Goal: Task Accomplishment & Management: Manage account settings

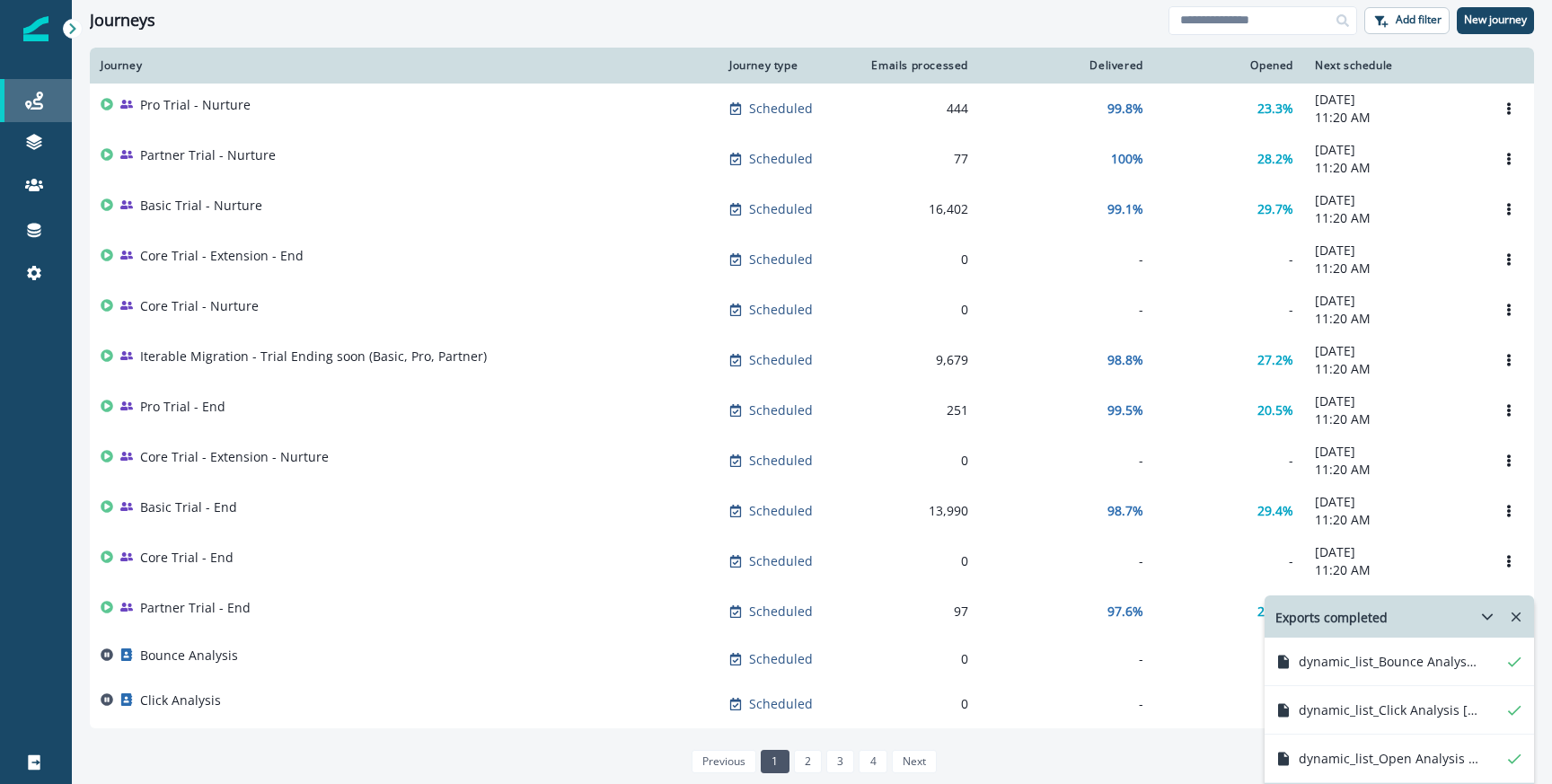
click at [23, 90] on div "Journeys" at bounding box center [36, 101] width 58 height 22
click at [1213, 27] on input at bounding box center [1262, 20] width 189 height 28
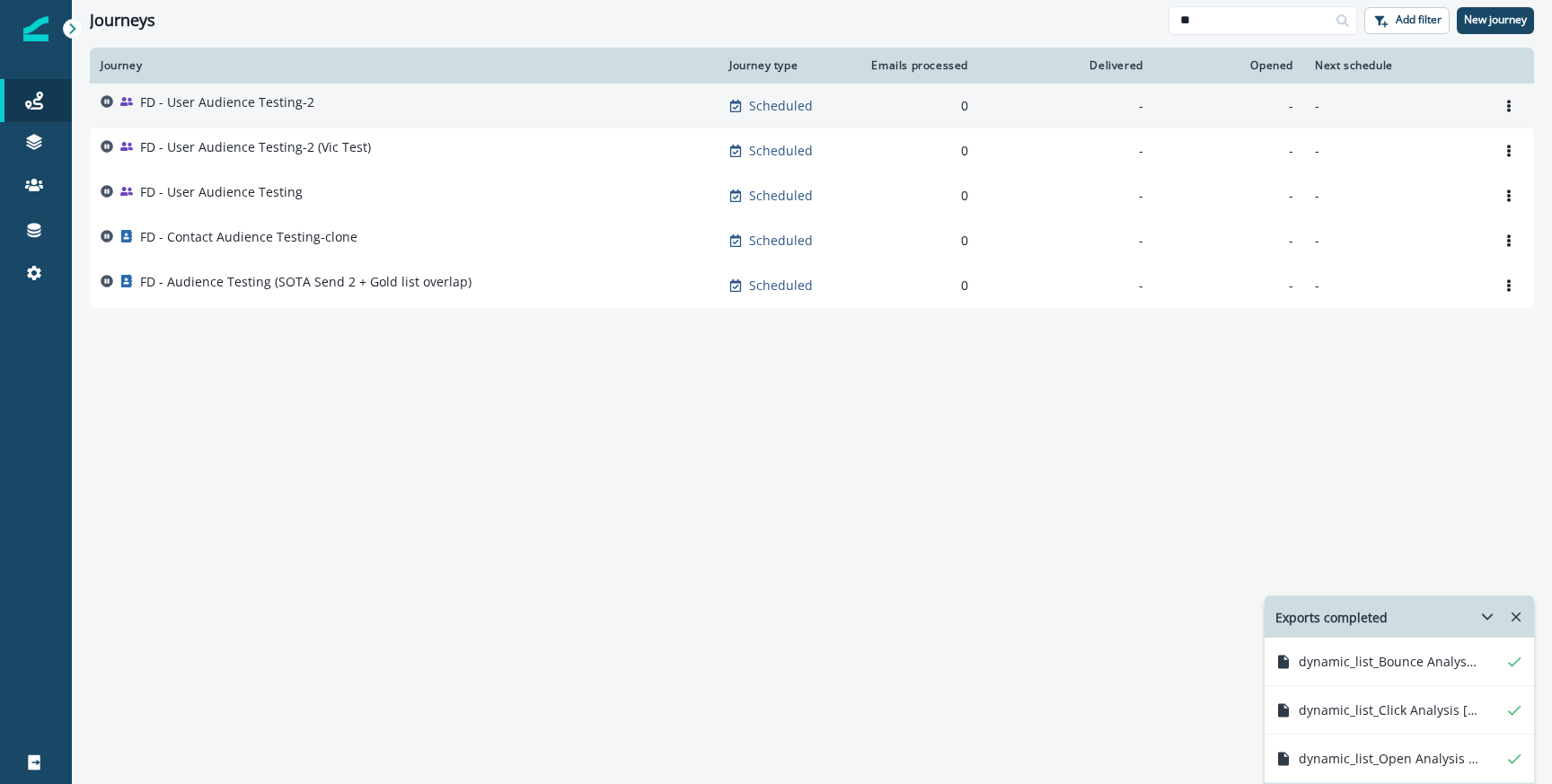
type input "**"
click at [275, 95] on p "FD - User Audience Testing-2" at bounding box center [227, 103] width 174 height 18
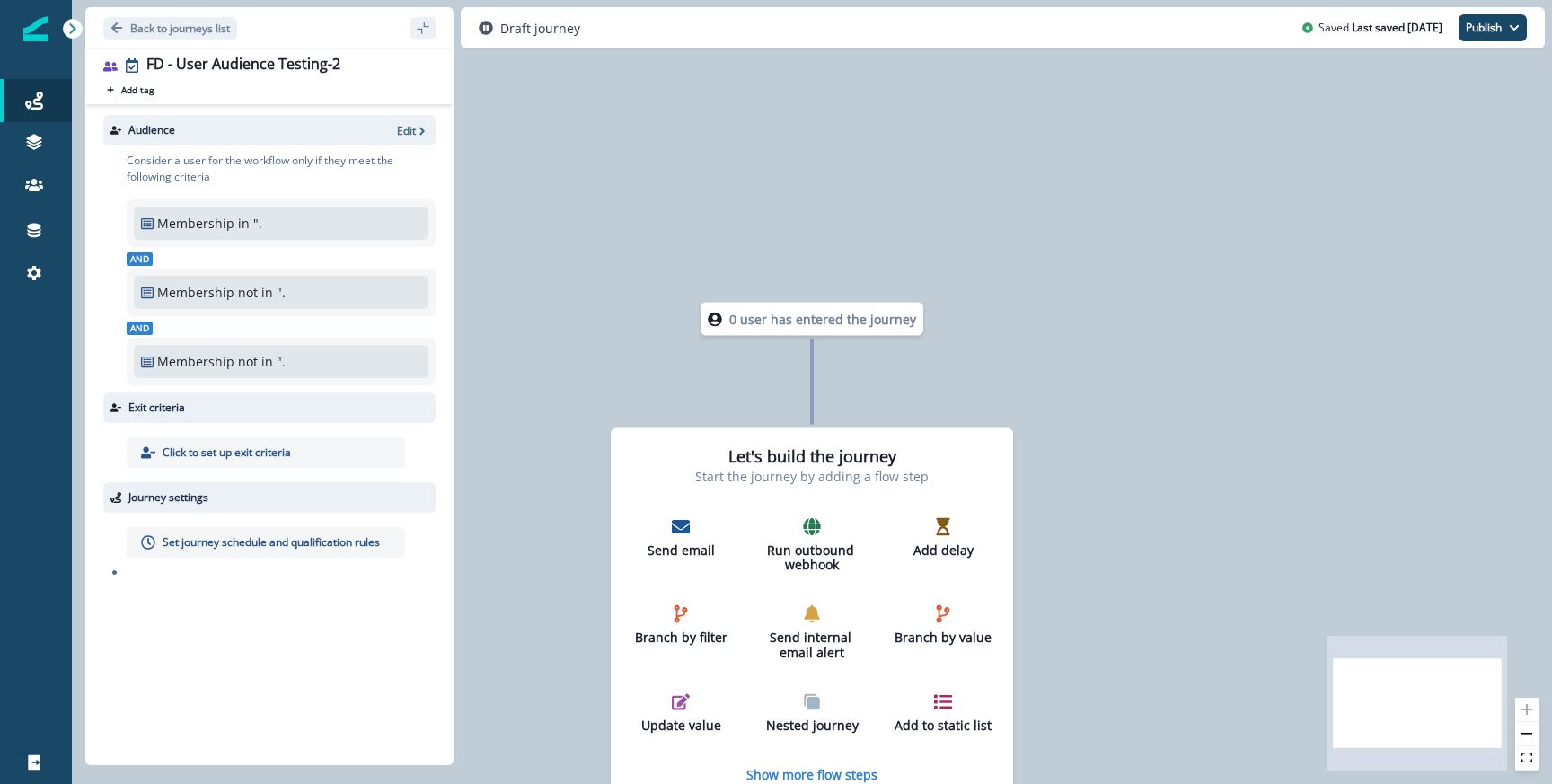
click at [408, 129] on p "Edit" at bounding box center [406, 130] width 19 height 16
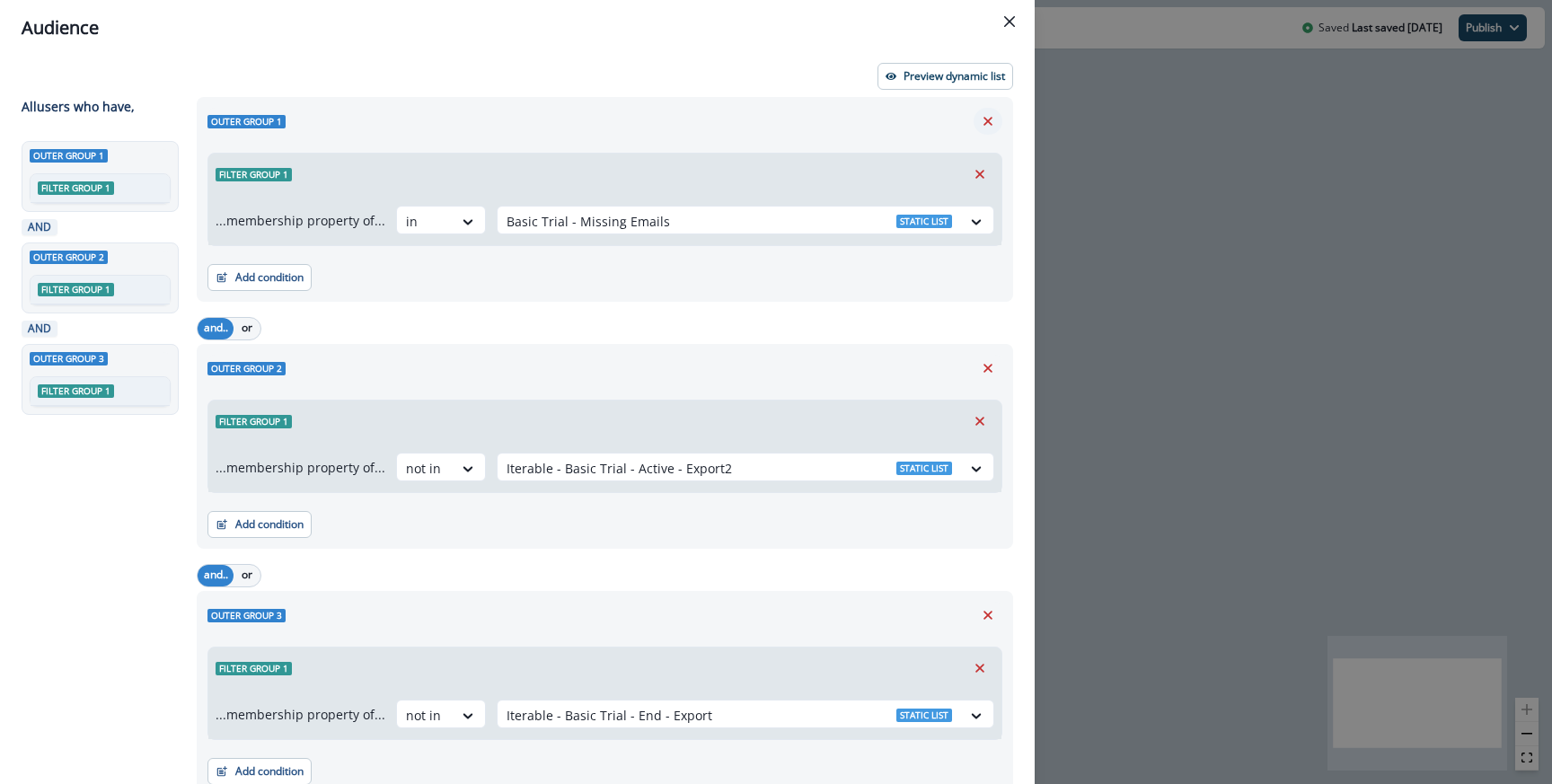
click at [990, 117] on icon "Remove" at bounding box center [988, 121] width 9 height 9
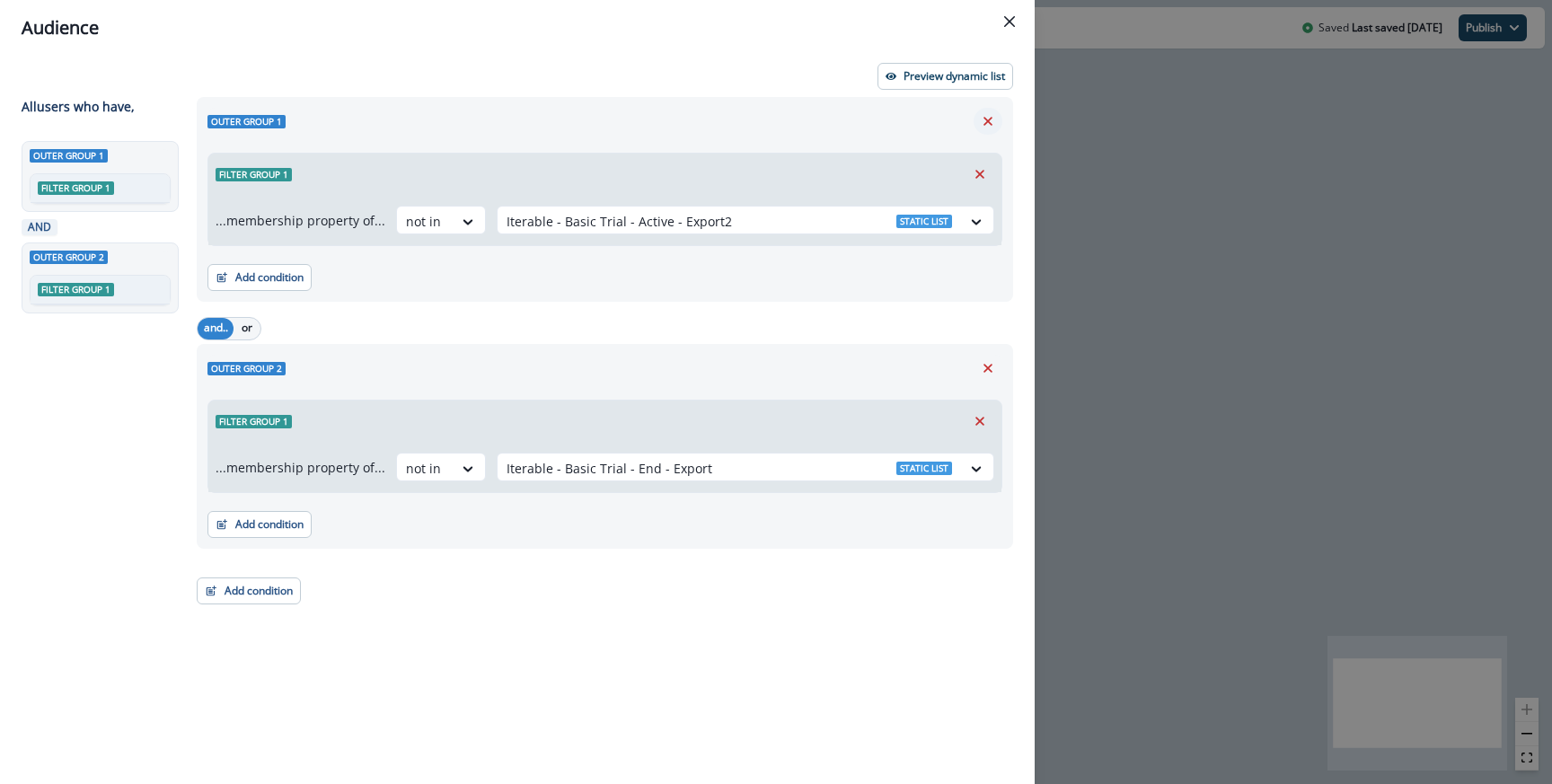
click at [990, 117] on icon "Remove" at bounding box center [988, 121] width 9 height 9
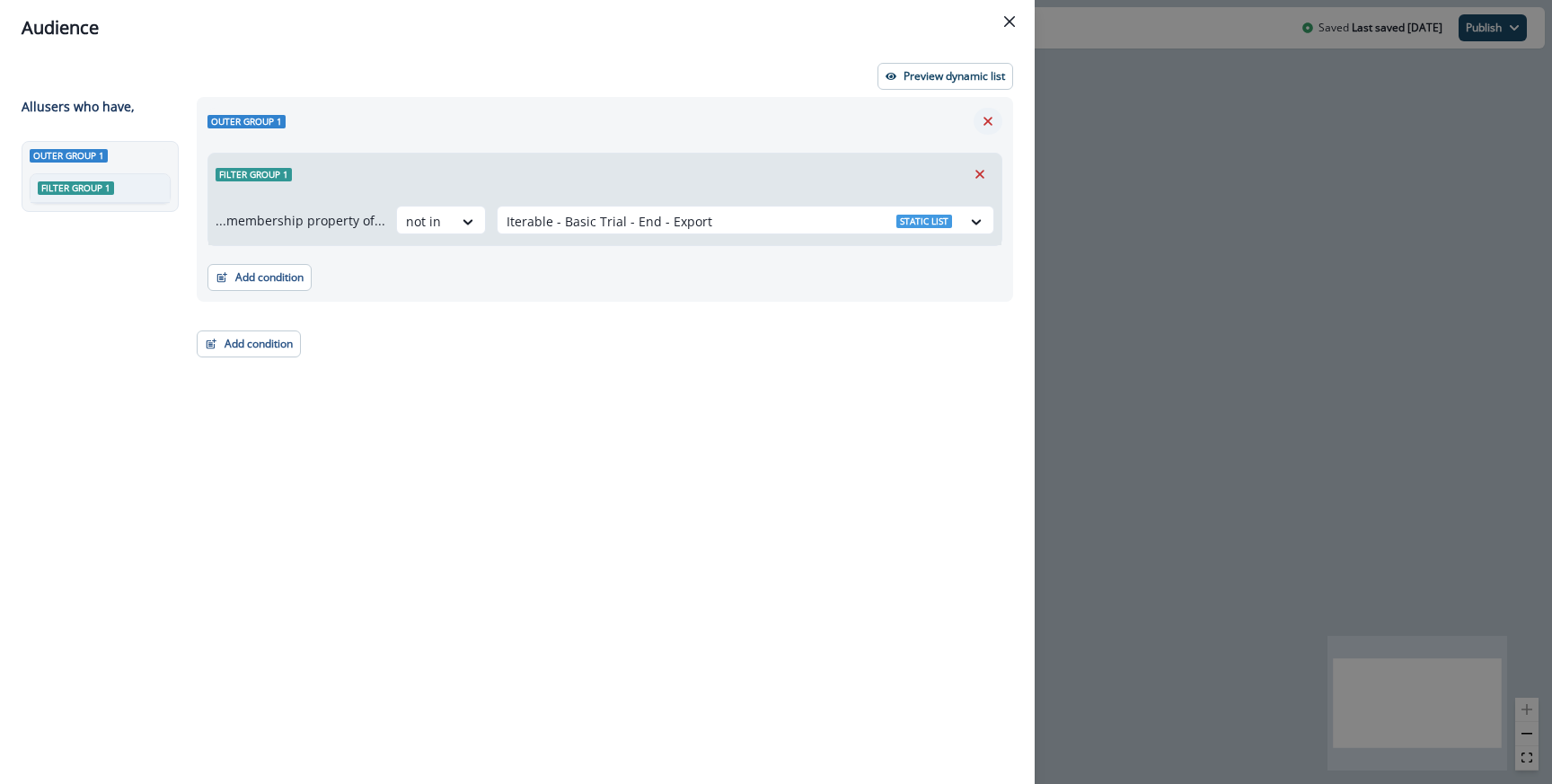
click at [990, 117] on icon "Remove" at bounding box center [988, 121] width 9 height 9
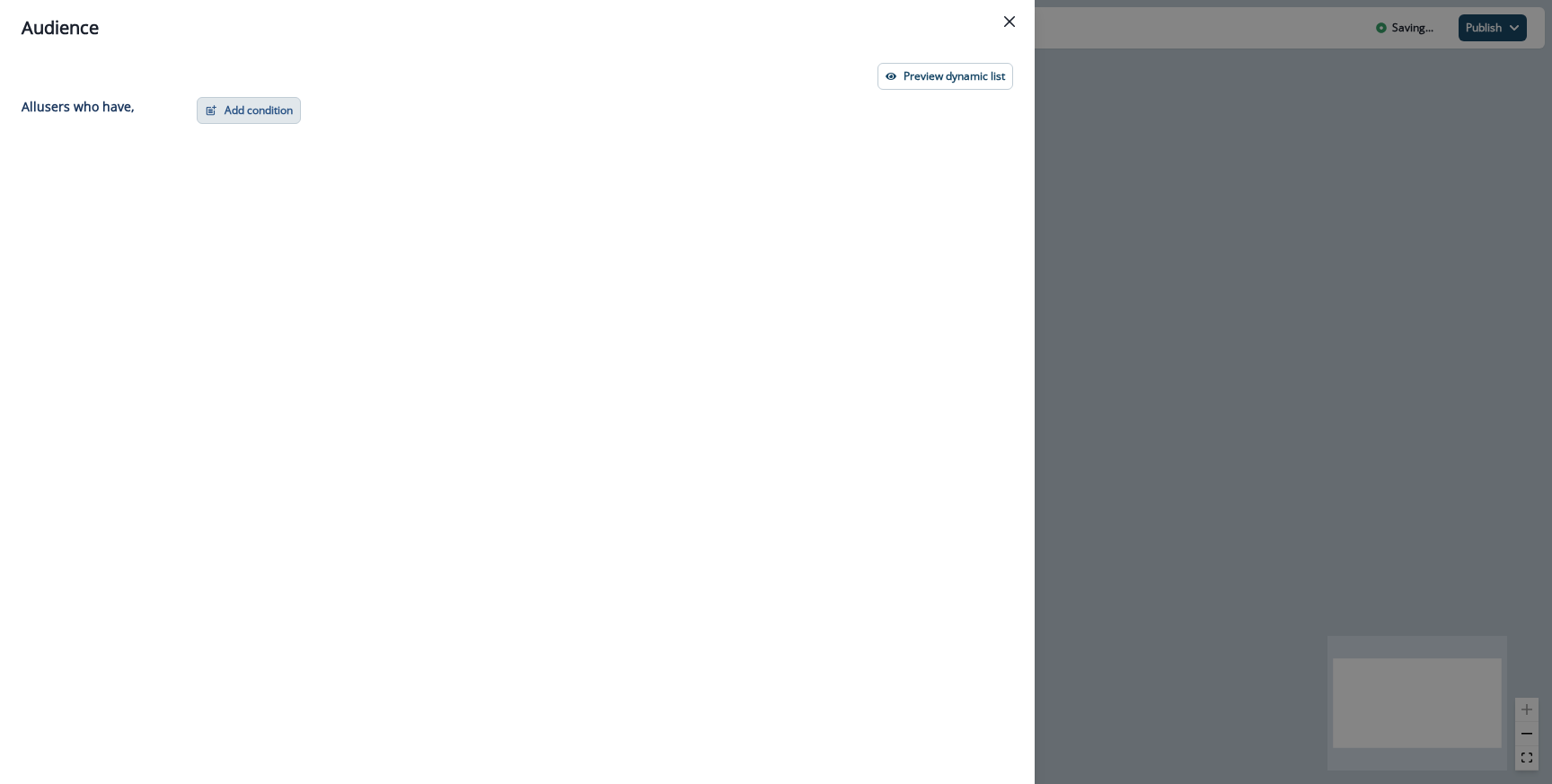
click at [223, 105] on button "Add condition" at bounding box center [249, 110] width 104 height 27
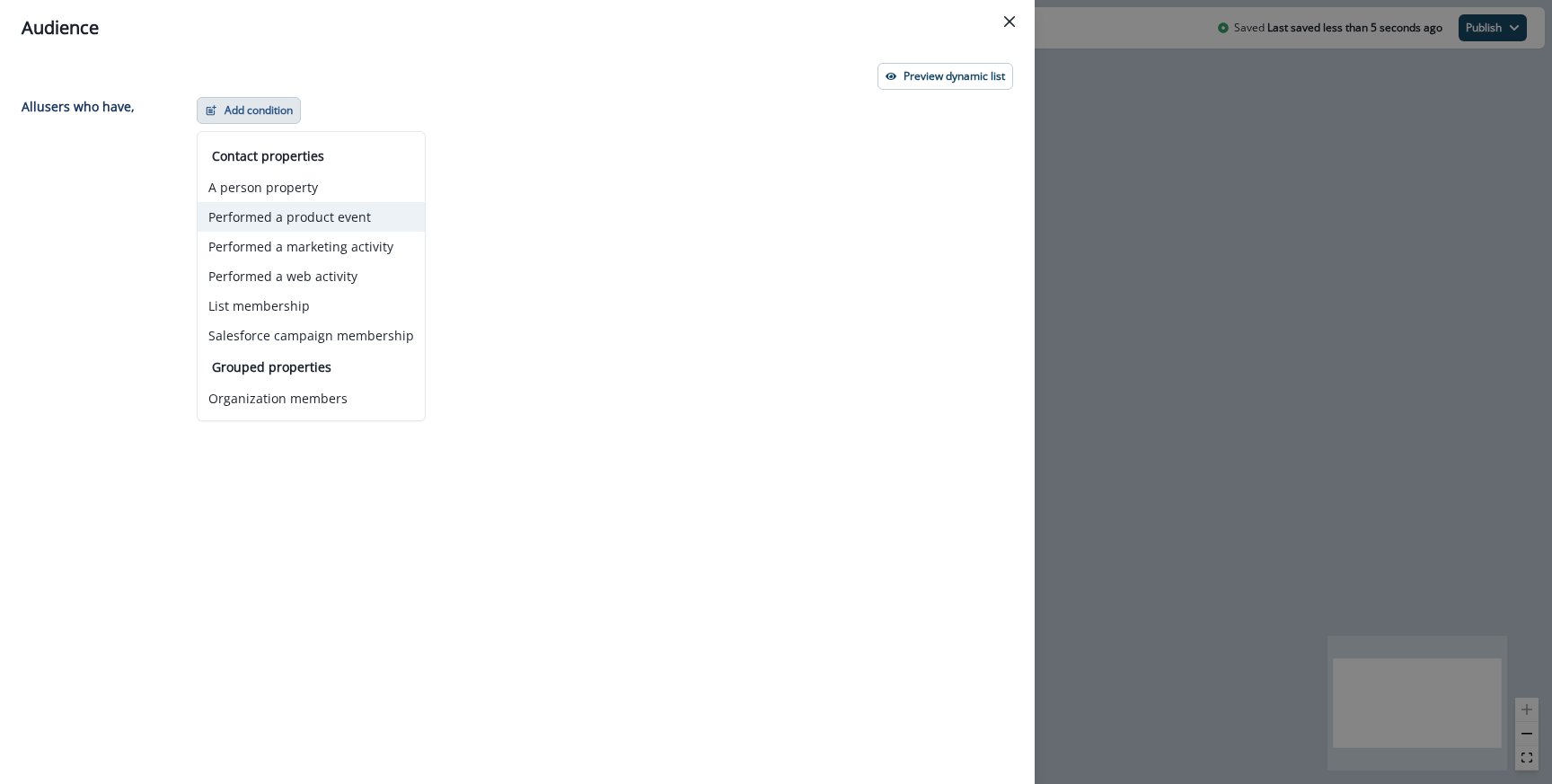
click at [282, 217] on button "Performed a product event" at bounding box center [311, 217] width 227 height 29
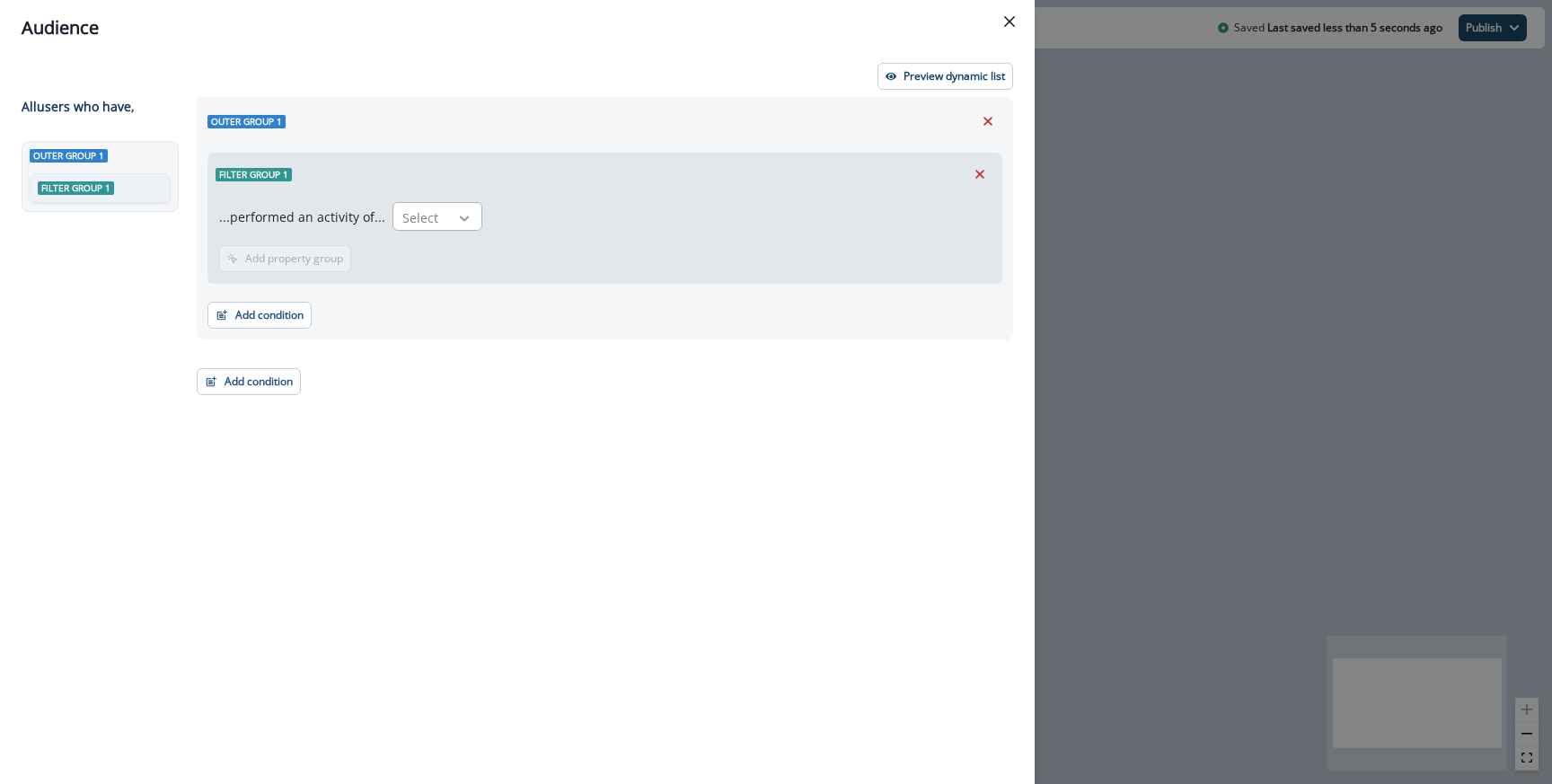
click at [466, 210] on icon at bounding box center [465, 218] width 16 height 18
type input "****"
click at [486, 294] on div "User Sign-up - Job Role" at bounding box center [480, 291] width 186 height 33
click at [360, 256] on p "Add time frame" at bounding box center [398, 258] width 78 height 13
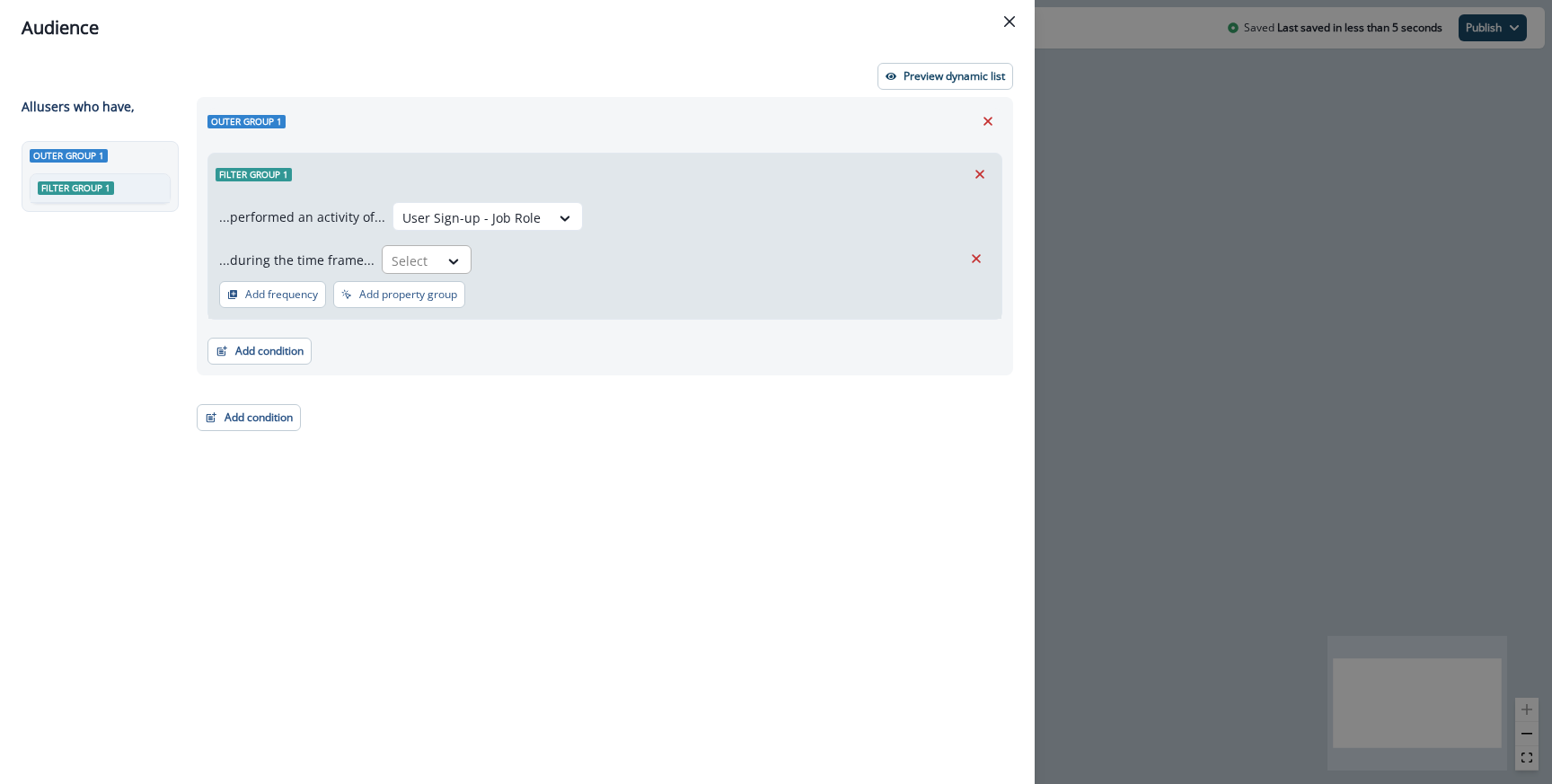
click at [418, 246] on div "Select" at bounding box center [410, 261] width 56 height 29
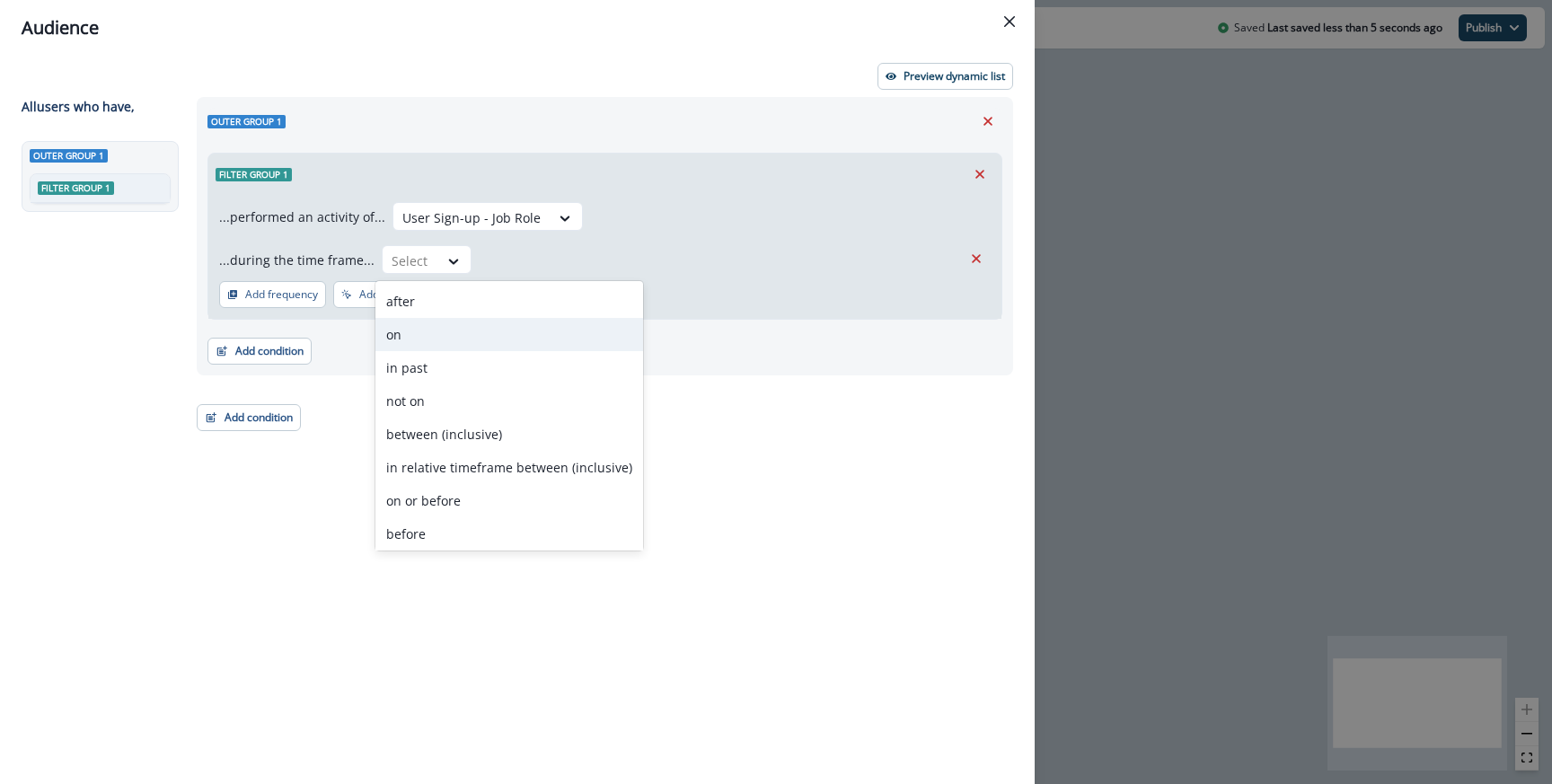
click at [423, 341] on div "on" at bounding box center [509, 334] width 268 height 33
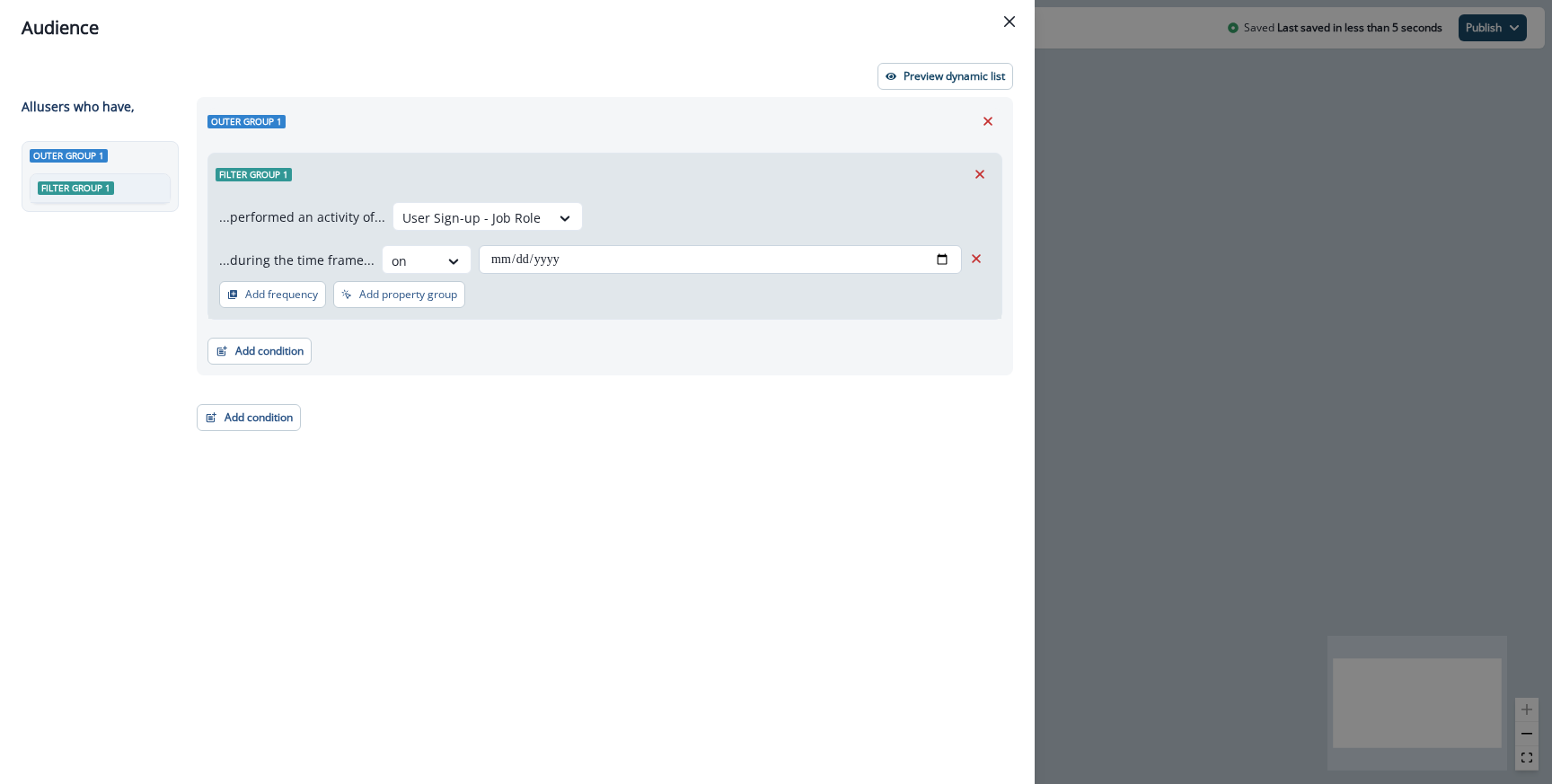
click at [944, 258] on input "date" at bounding box center [720, 259] width 483 height 28
type input "**********"
click at [749, 206] on div "**********" at bounding box center [605, 238] width 771 height 71
click at [919, 90] on div "**********" at bounding box center [517, 419] width 1034 height 728
click at [923, 73] on p "Preview dynamic list" at bounding box center [954, 76] width 102 height 13
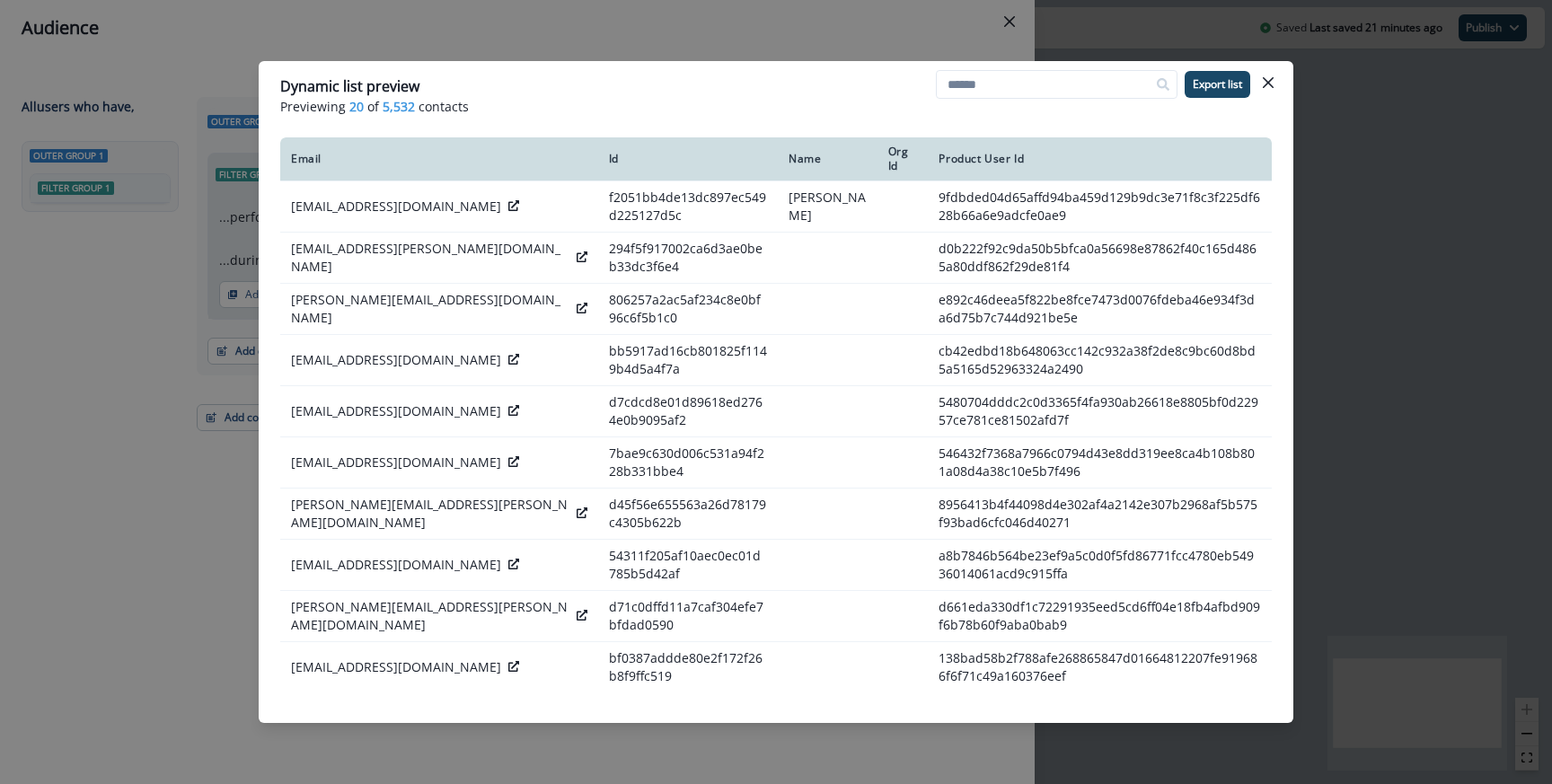
click at [436, 34] on div "Dynamic list preview Previewing 20 of 5,532 contacts Export list Email Id Name …" at bounding box center [776, 392] width 1552 height 784
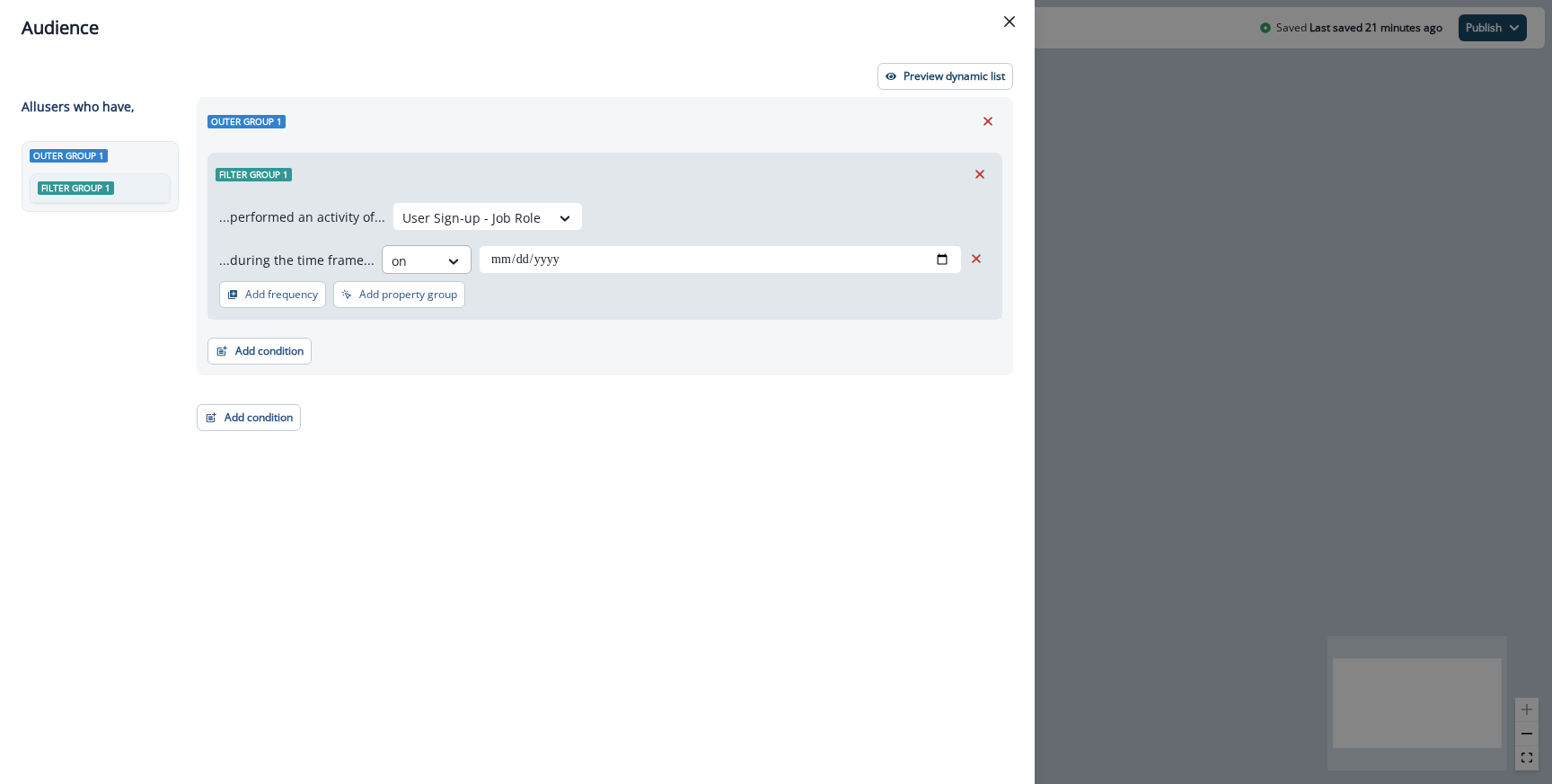
click at [417, 262] on div at bounding box center [410, 261] width 38 height 23
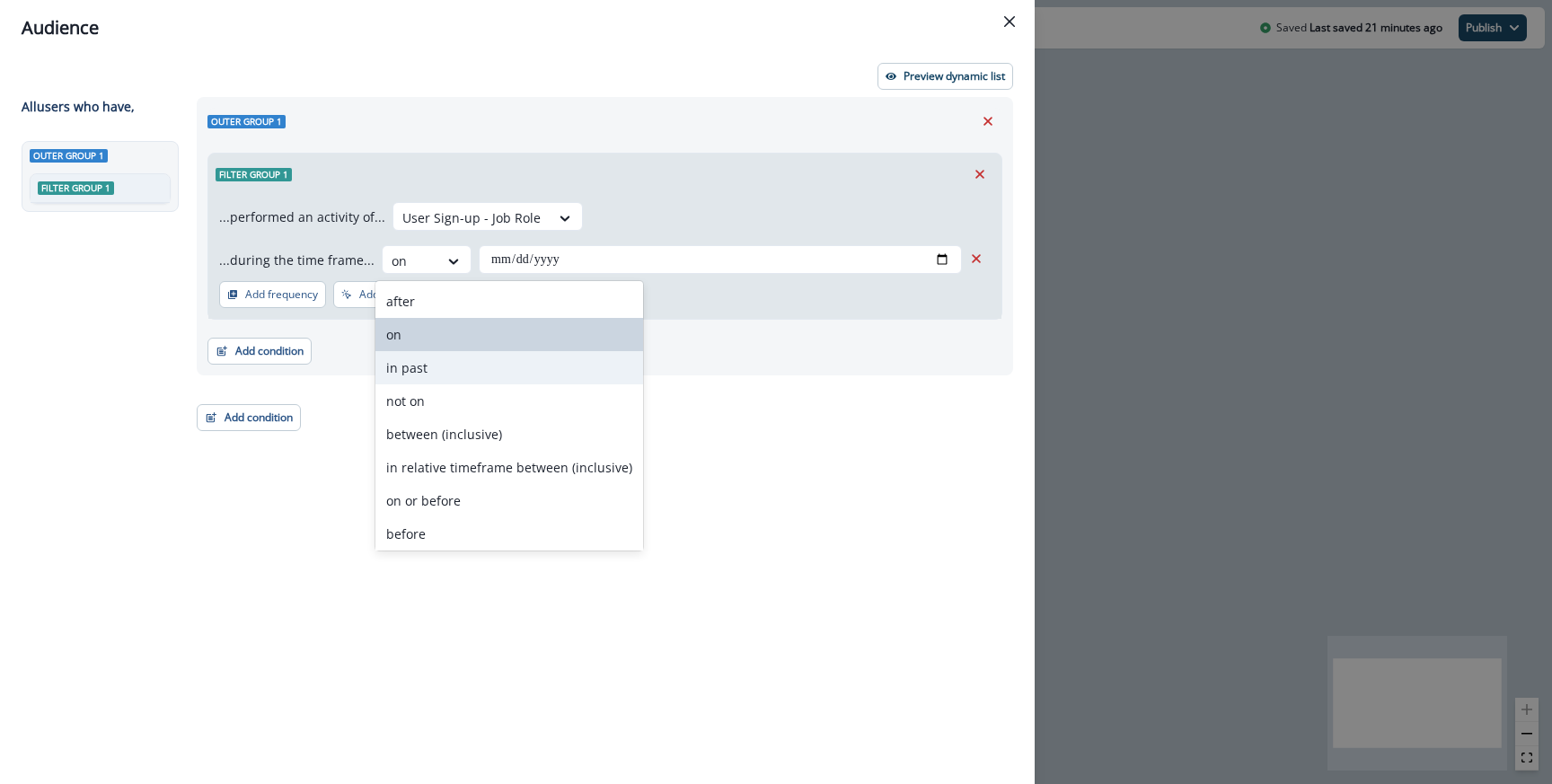
click at [421, 359] on div "in past" at bounding box center [509, 367] width 268 height 33
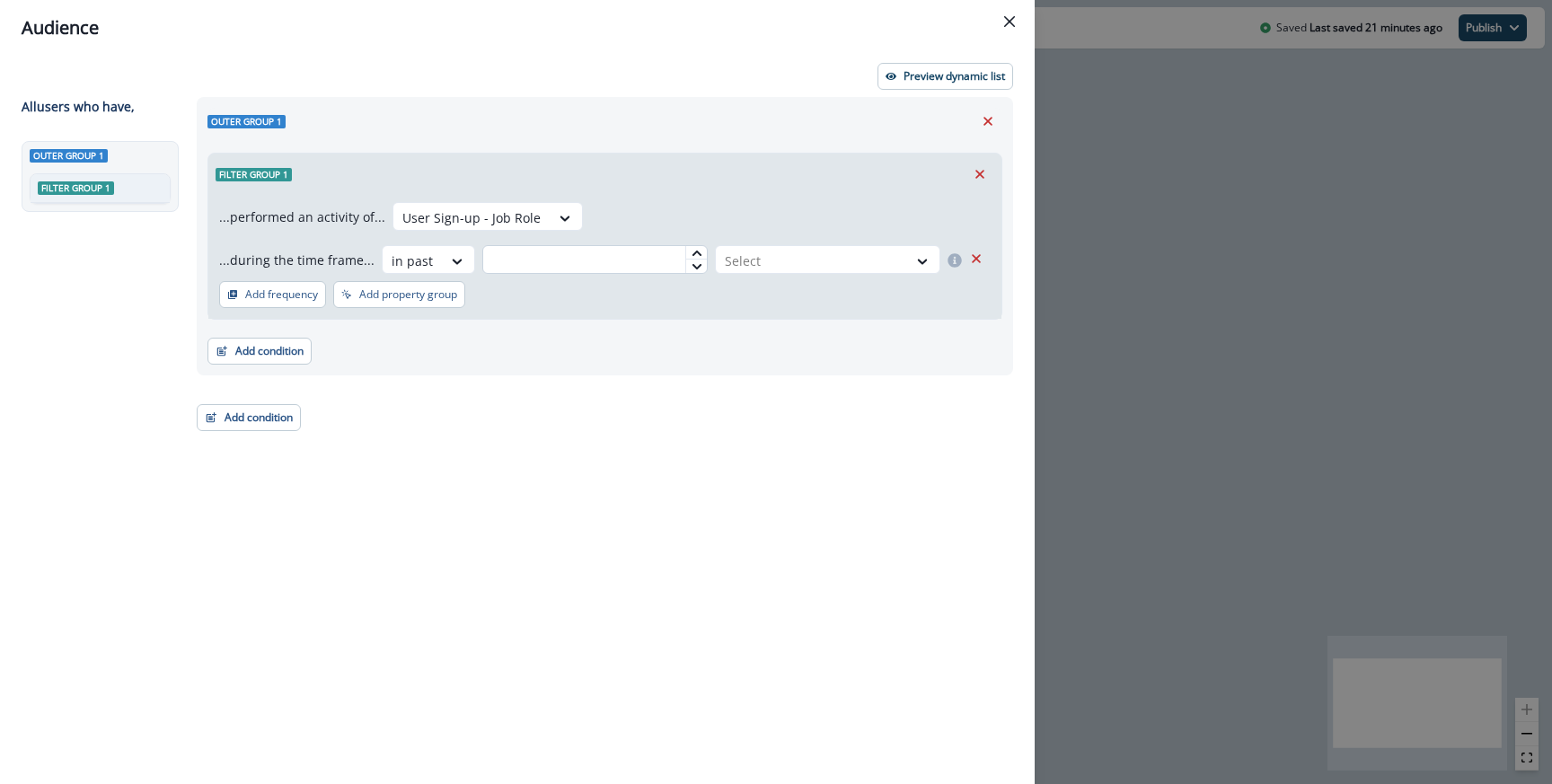
click at [552, 261] on input "text" at bounding box center [595, 259] width 225 height 28
type input "*"
click at [815, 261] on div at bounding box center [811, 261] width 173 height 23
click at [756, 207] on div "...performed an activity of... User Sign-up - Job Role ...during the time frame…" at bounding box center [605, 238] width 771 height 71
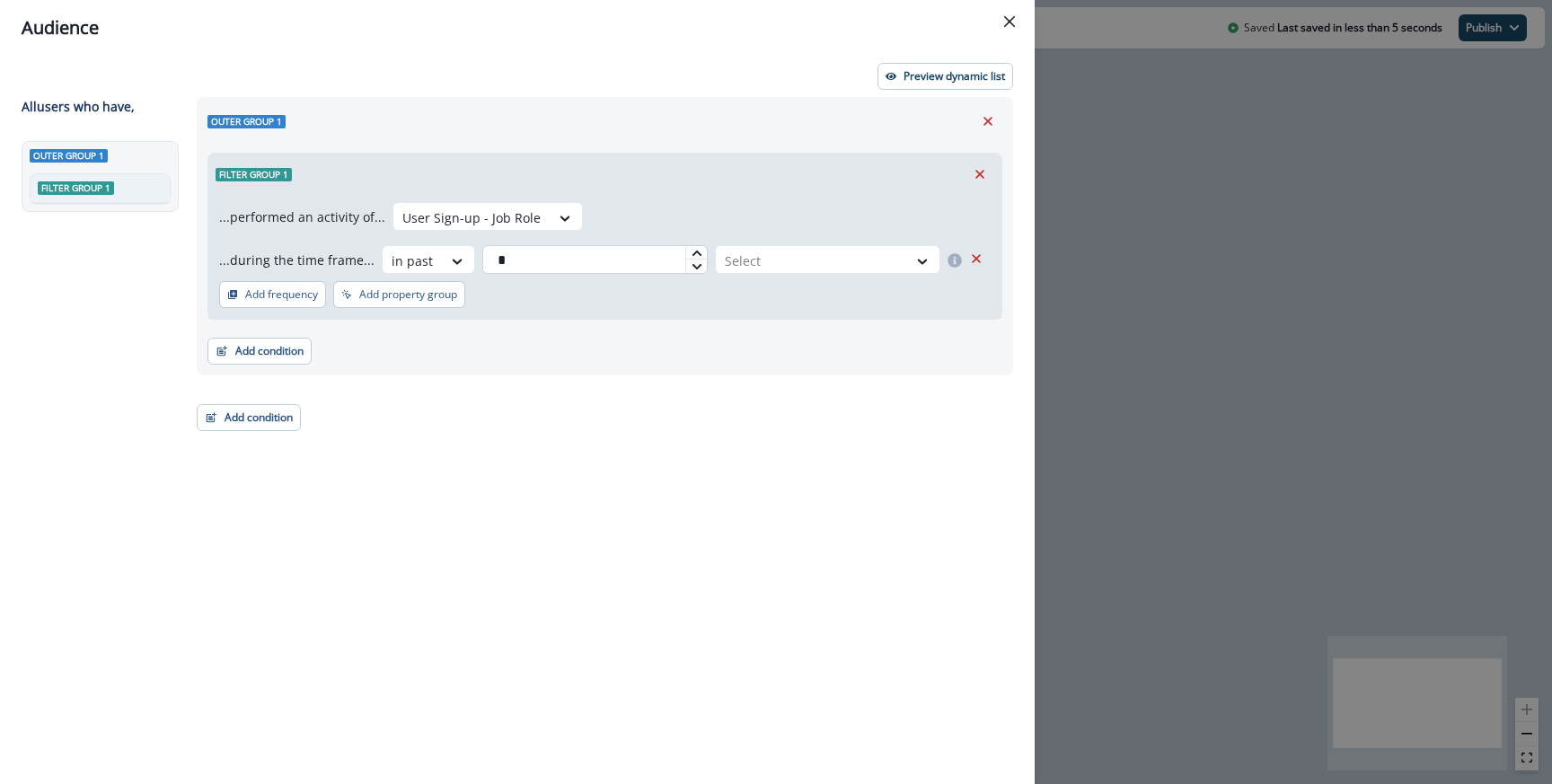
click at [519, 266] on input "*" at bounding box center [595, 259] width 225 height 28
type input "*"
click at [770, 249] on div "Select" at bounding box center [811, 261] width 191 height 29
click at [748, 308] on div "day(s)" at bounding box center [825, 301] width 230 height 33
click at [724, 246] on div "day(s)" at bounding box center [811, 261] width 191 height 29
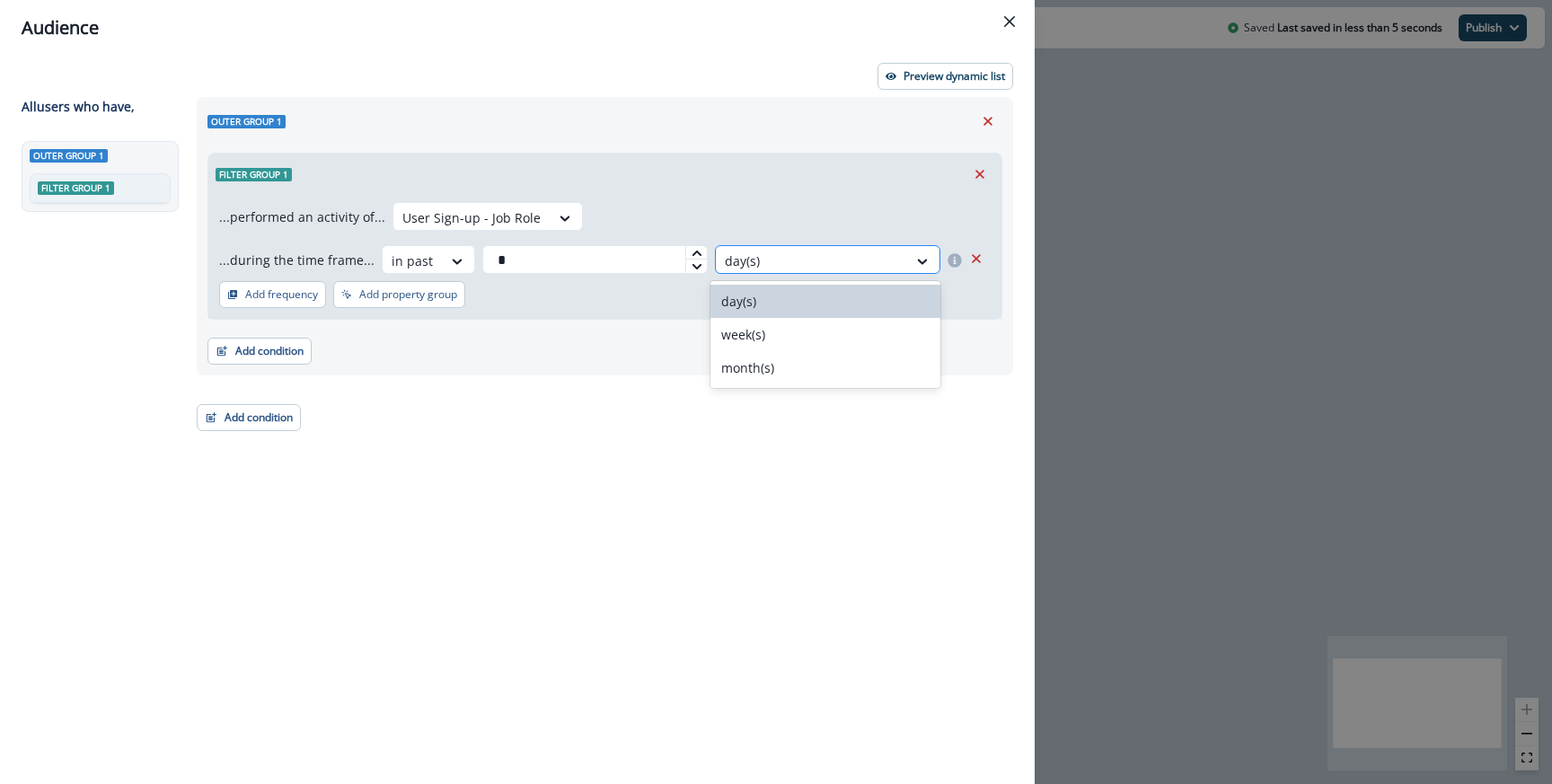
click at [787, 251] on div at bounding box center [811, 261] width 173 height 23
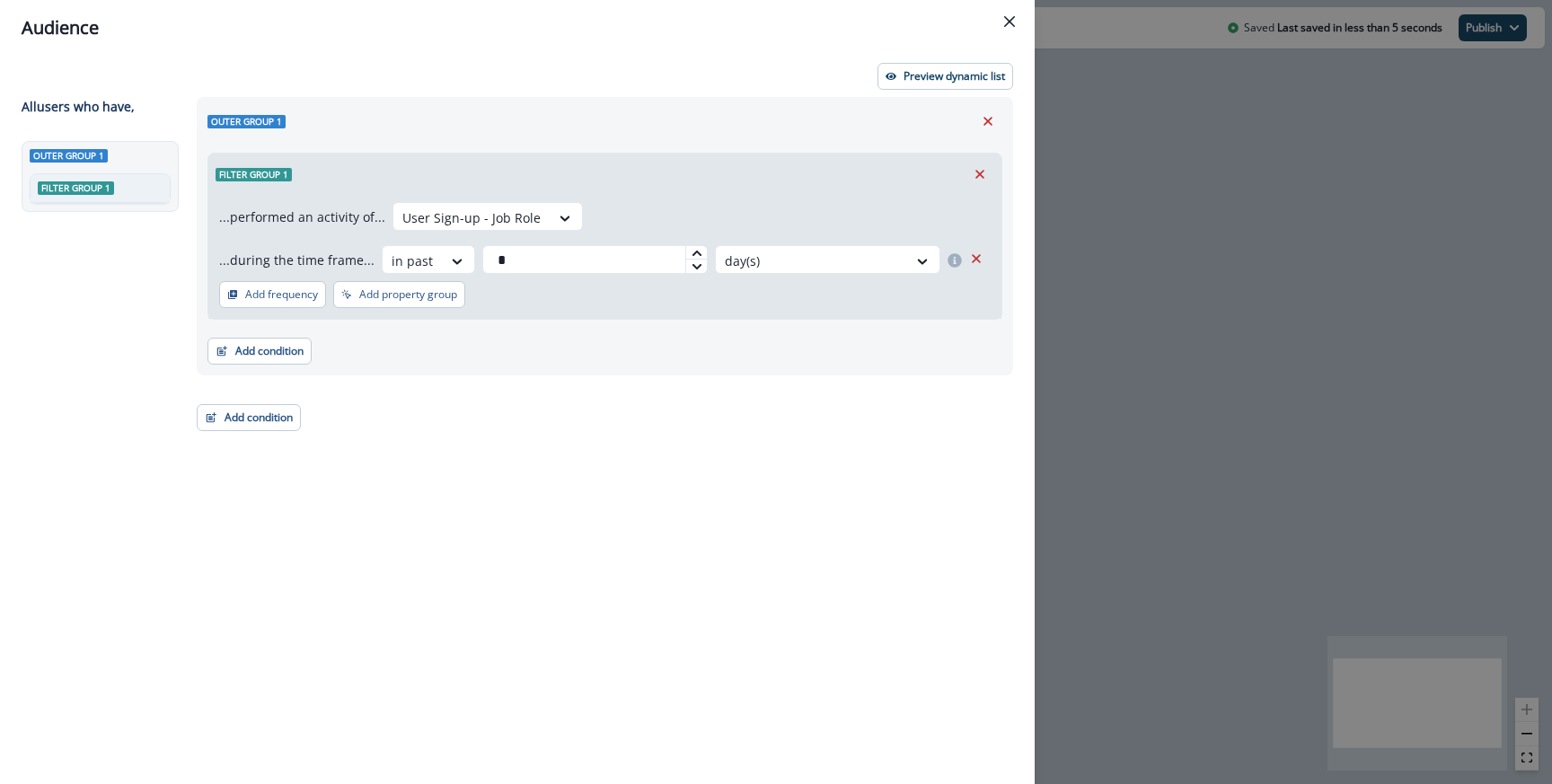
click at [877, 95] on div "Preview dynamic list All user s who have, Outer group 1 Filter group 1 Outer gr…" at bounding box center [517, 419] width 1034 height 728
click at [880, 86] on button "Preview dynamic list" at bounding box center [945, 76] width 136 height 27
click at [255, 364] on div "Outer group 1 Filter group 1 ...performed an activity of... User Sign-up - Job …" at bounding box center [605, 236] width 816 height 278
click at [256, 351] on button "Add condition" at bounding box center [259, 351] width 104 height 27
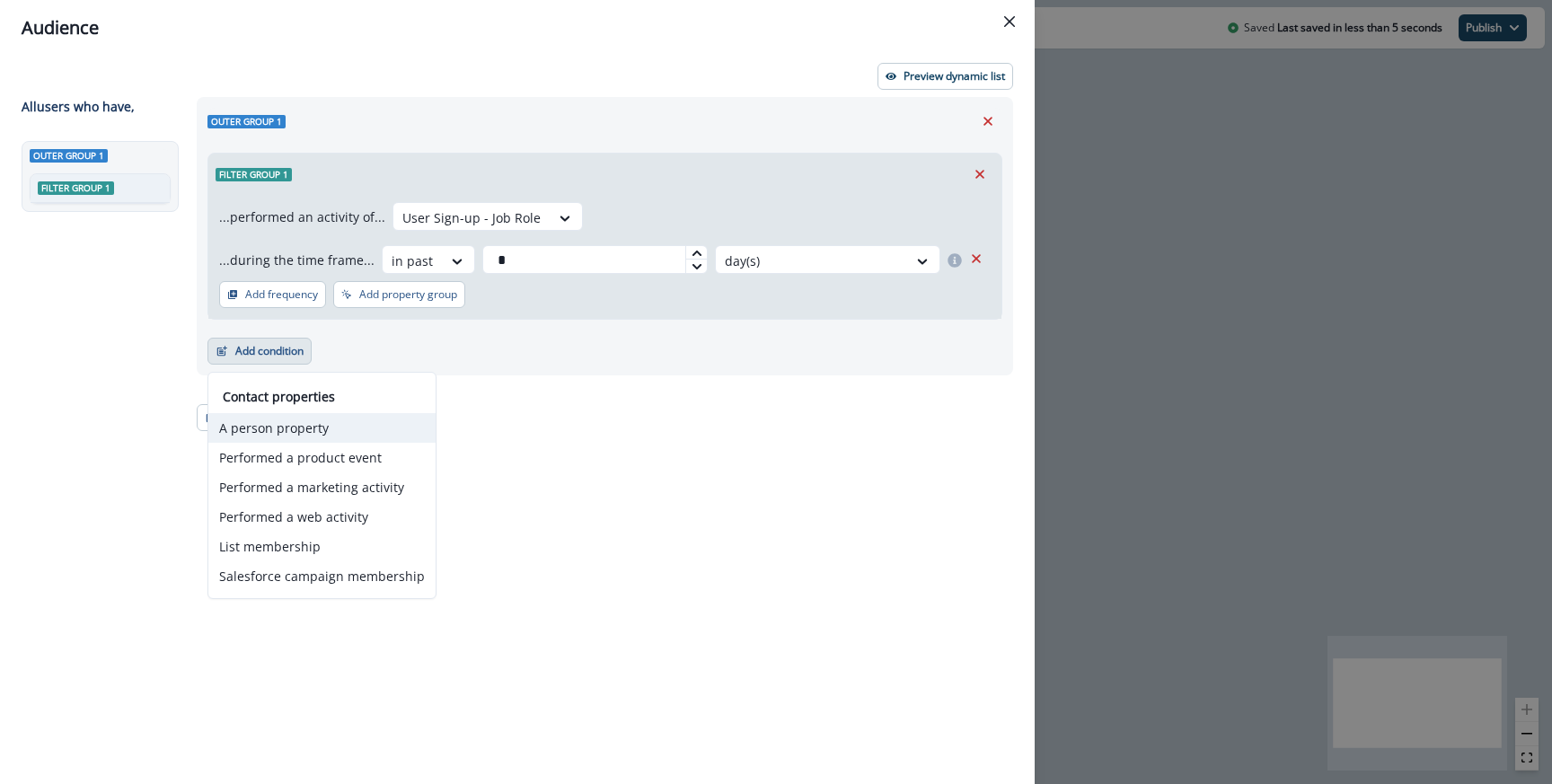
click at [280, 426] on button "A person property" at bounding box center [322, 428] width 227 height 29
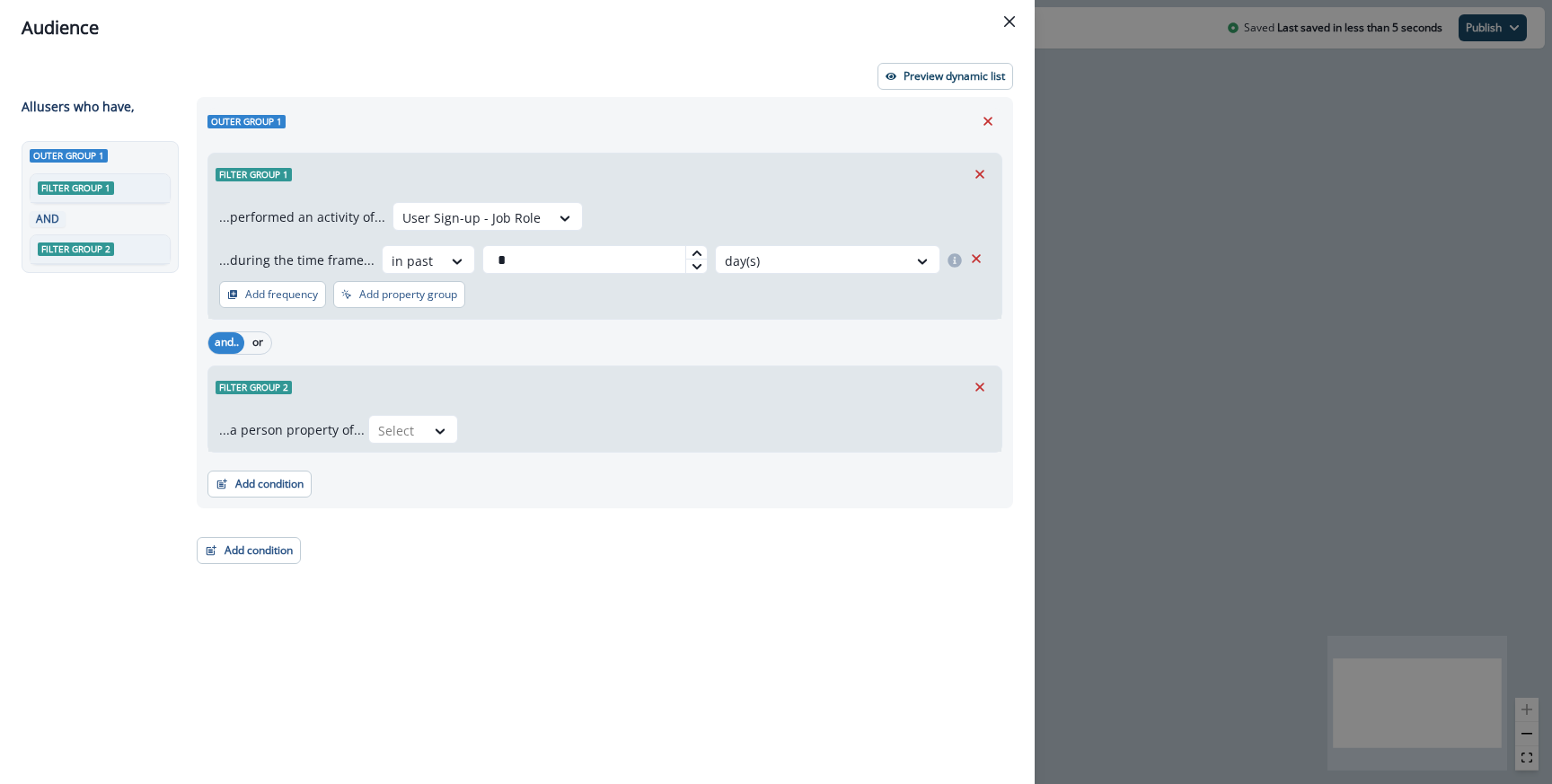
click at [280, 426] on div "Outer group 1 Filter group 1 ...performed an activity of... User Sign-up - Job …" at bounding box center [605, 302] width 816 height 411
click at [972, 387] on icon "Remove" at bounding box center [980, 387] width 16 height 16
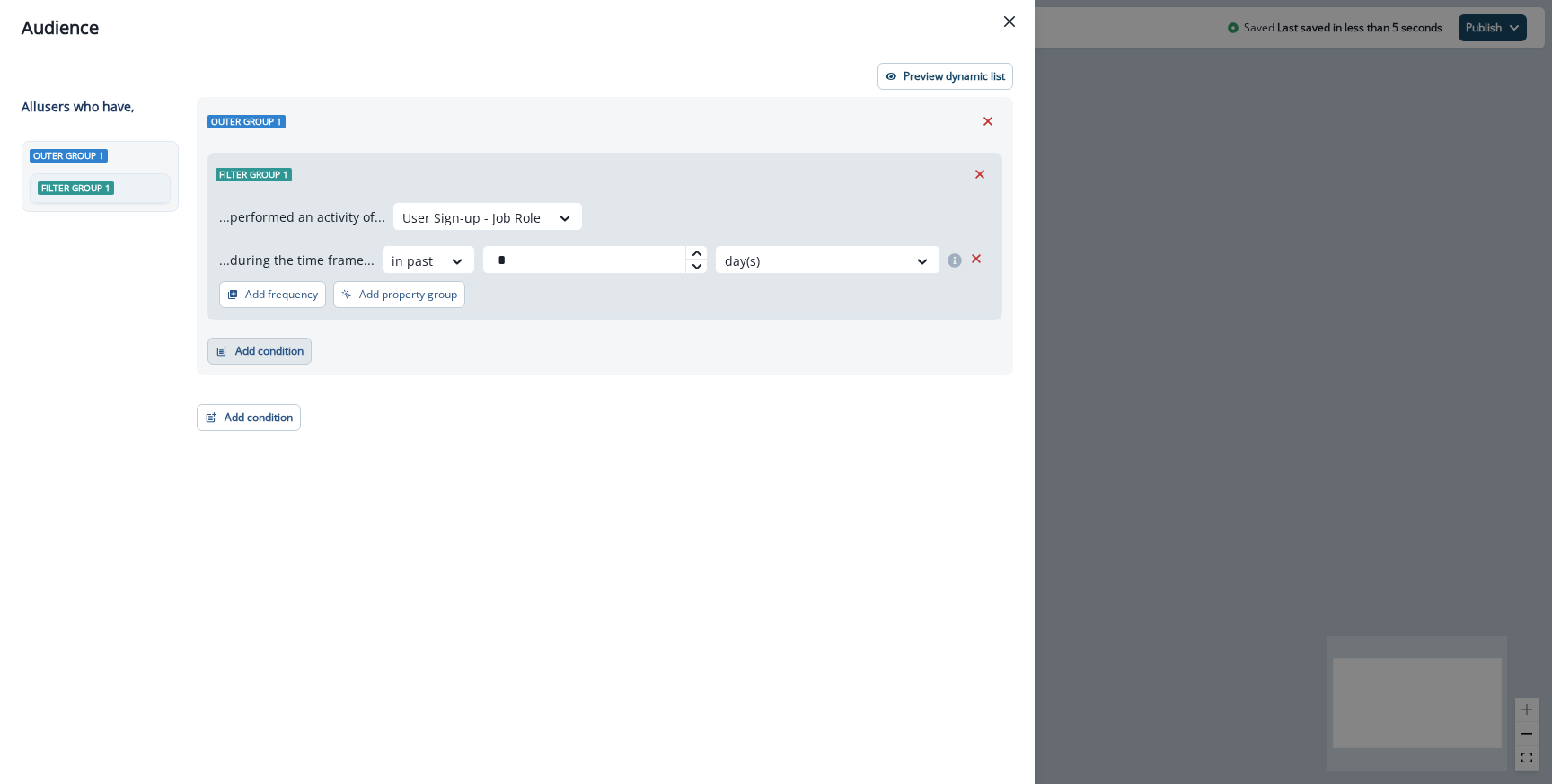
click at [244, 346] on button "Add condition" at bounding box center [259, 351] width 104 height 27
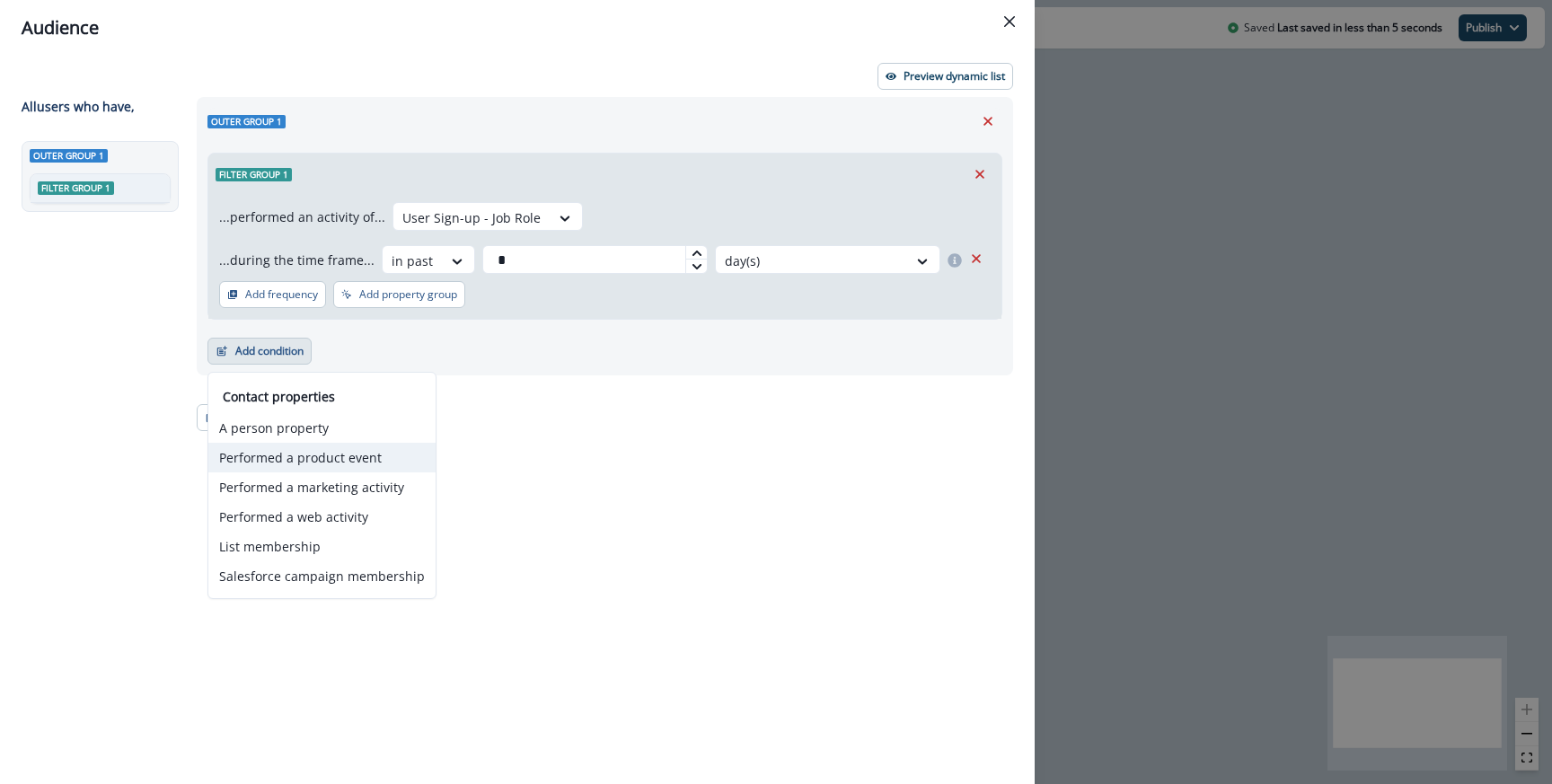
click at [250, 449] on button "Performed a product event" at bounding box center [322, 457] width 227 height 29
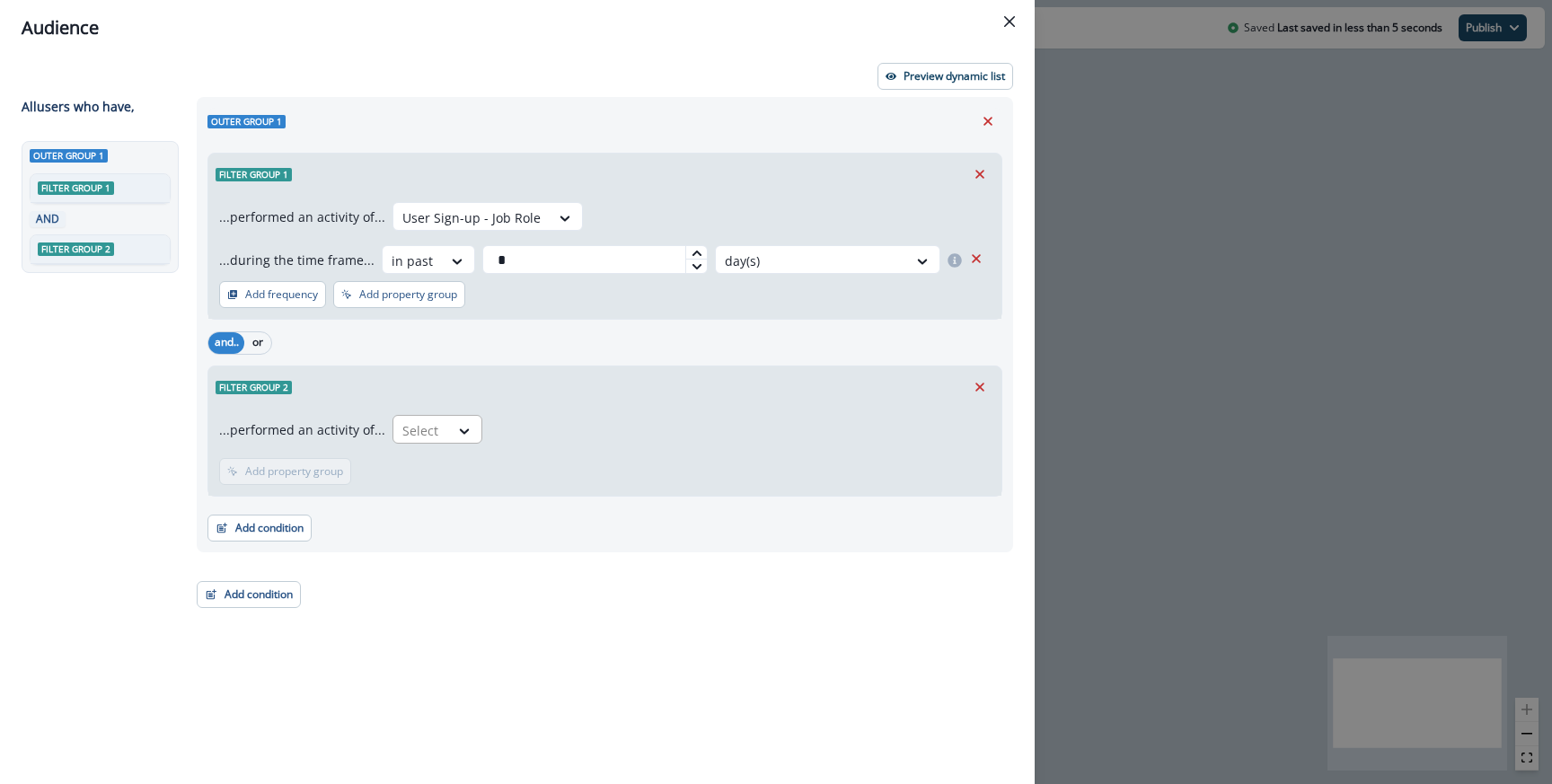
click at [430, 441] on div "Select" at bounding box center [421, 430] width 56 height 29
type input "****"
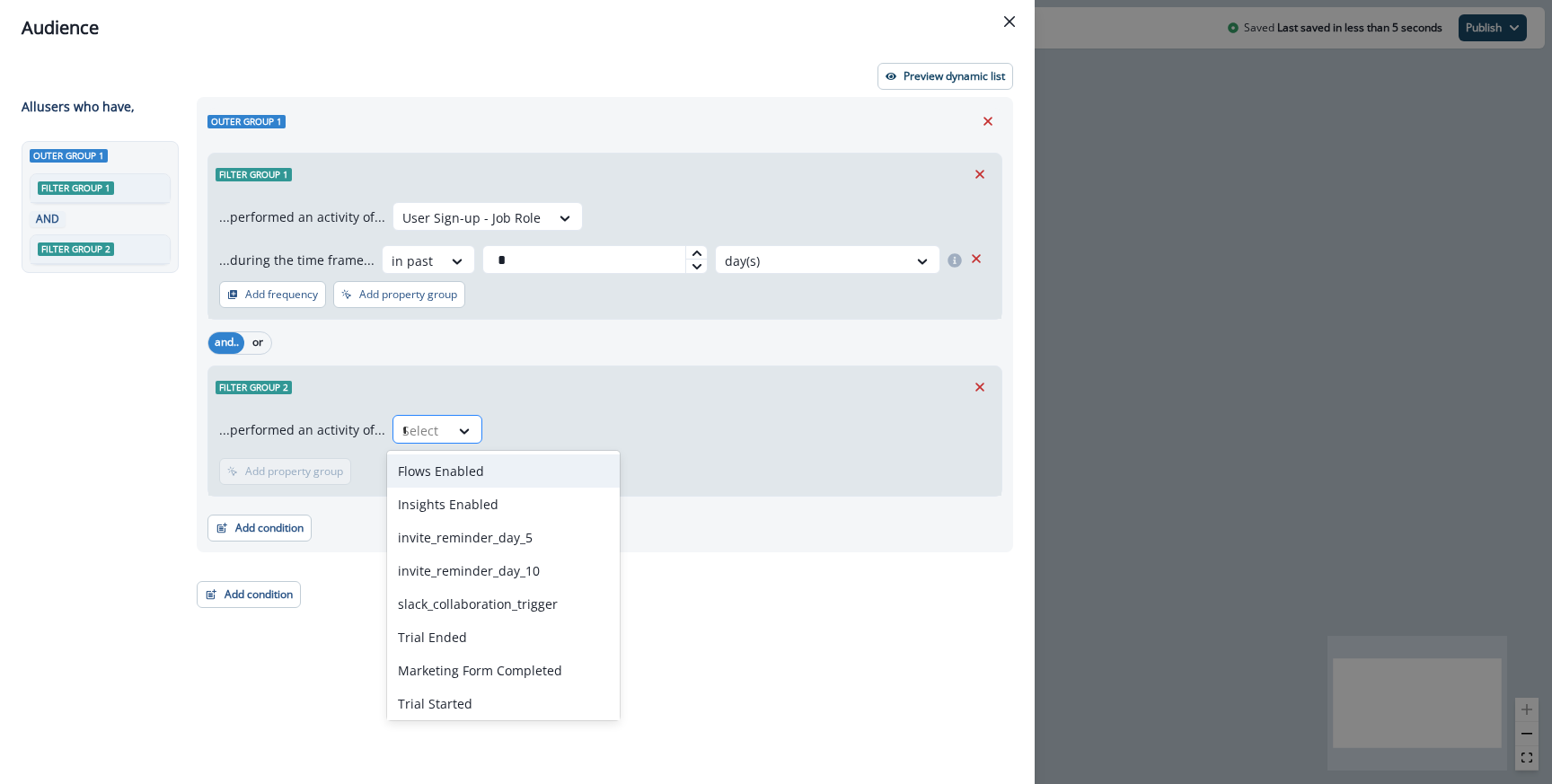
type input "**"
click at [608, 381] on div "Filter group 2" at bounding box center [605, 387] width 793 height 41
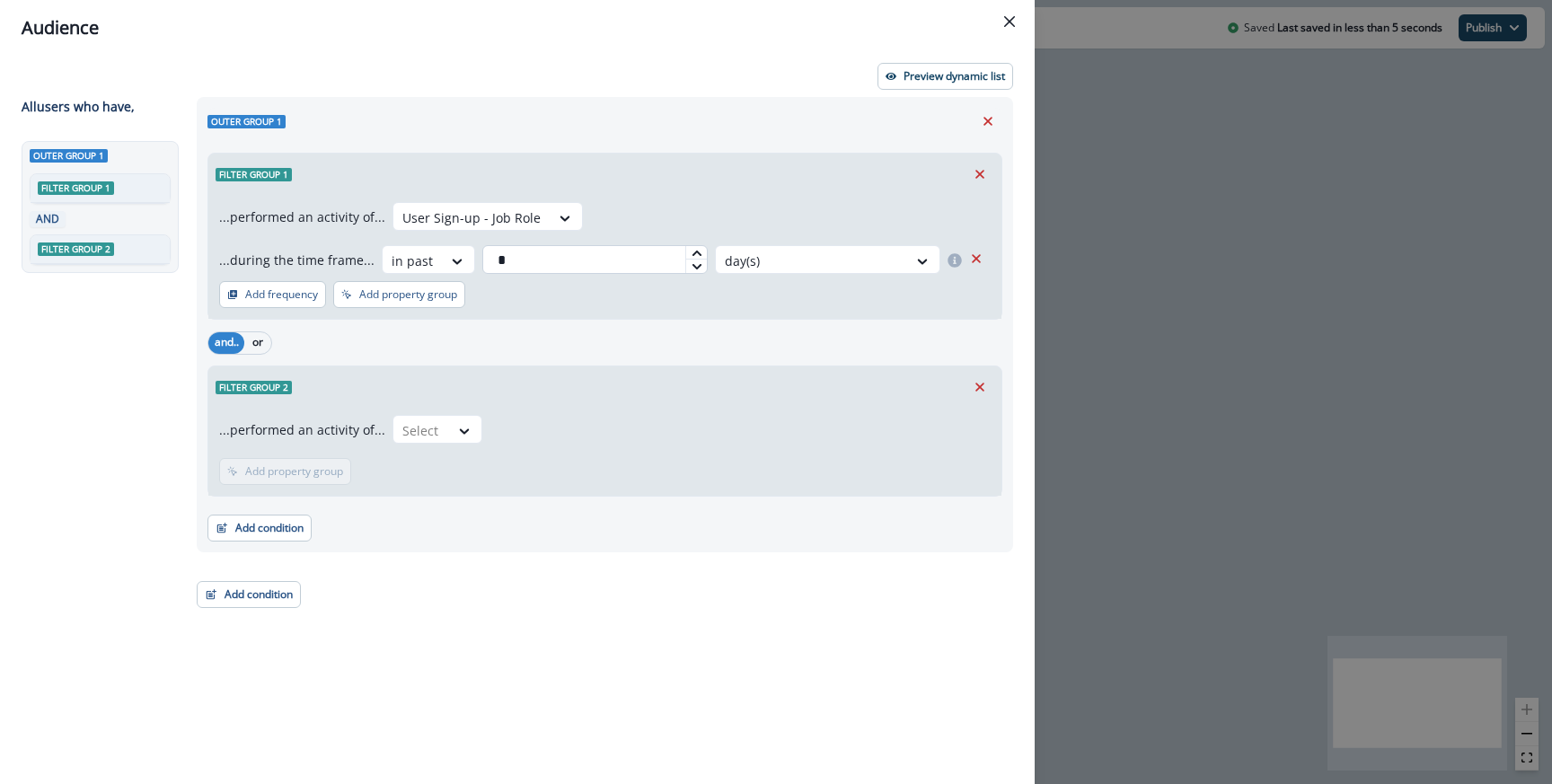
click at [586, 253] on input "*" at bounding box center [595, 259] width 225 height 28
click at [431, 271] on div "in past" at bounding box center [412, 261] width 60 height 29
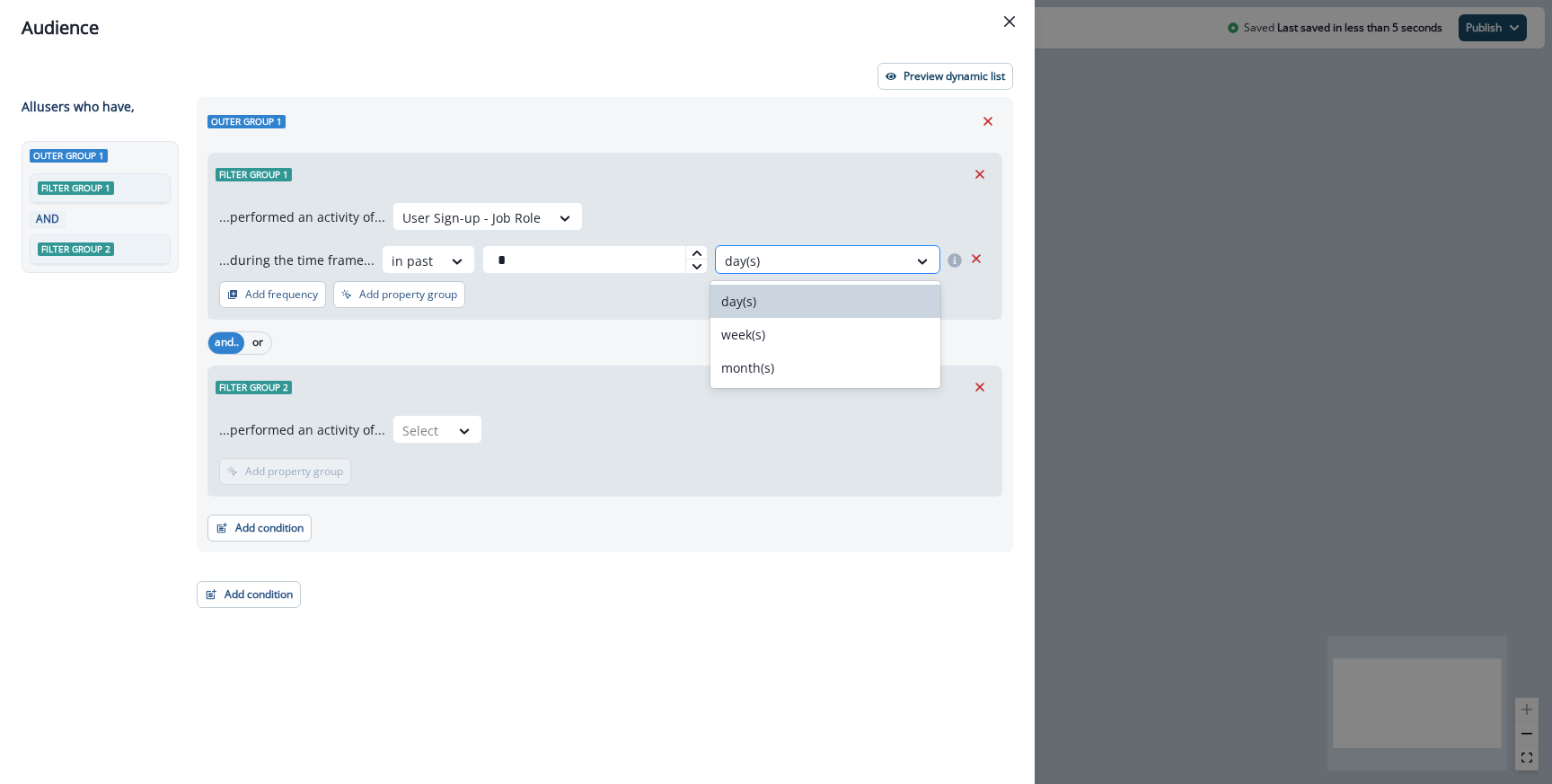
click at [759, 257] on div at bounding box center [811, 261] width 173 height 23
click at [727, 188] on div "Filter group 1" at bounding box center [605, 174] width 793 height 41
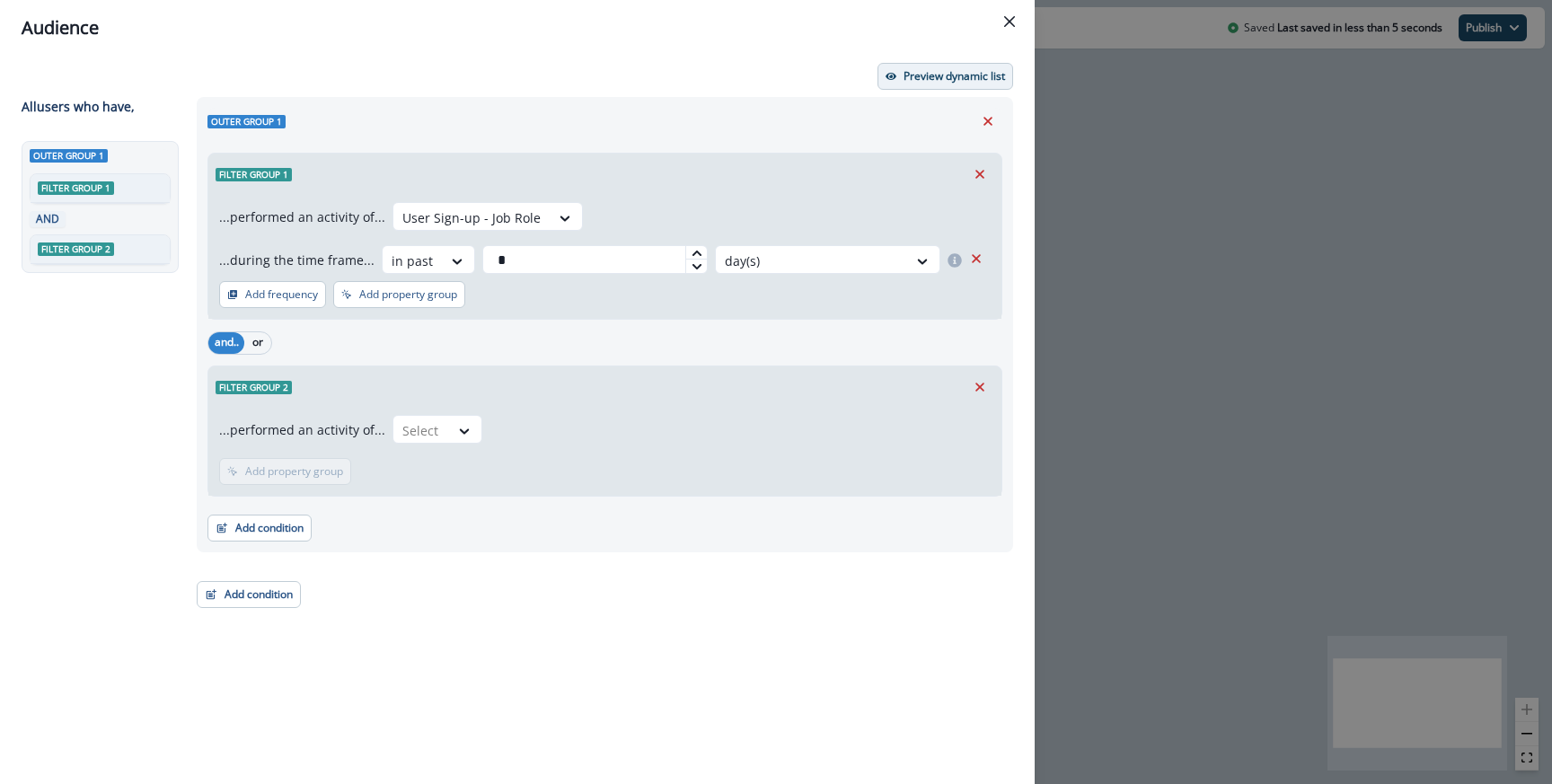
click at [922, 83] on button "Preview dynamic list" at bounding box center [945, 76] width 136 height 27
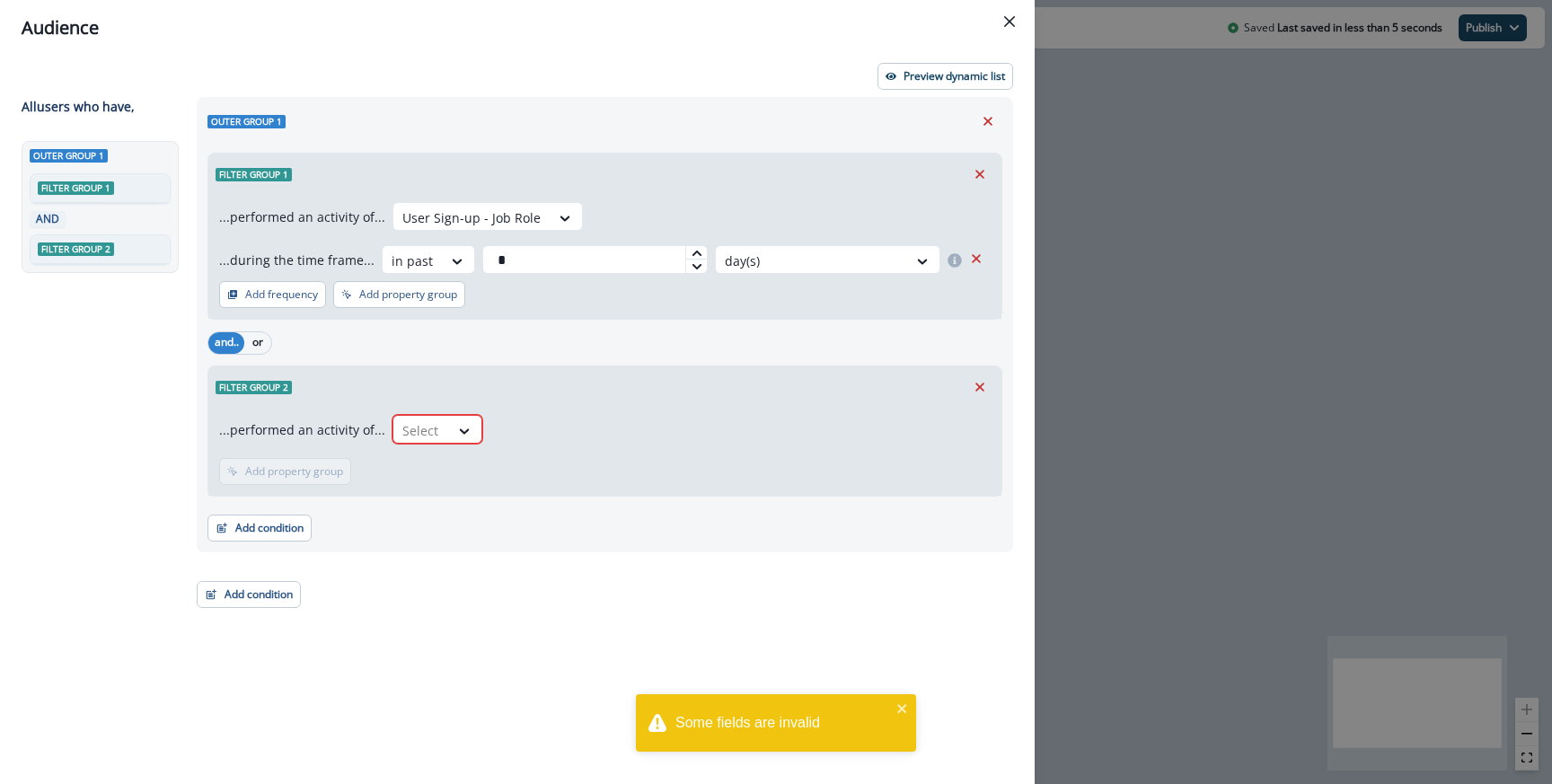
click at [1022, 366] on div "Preview dynamic list All user s who have, Outer group 1 Filter group 1 AND Filt…" at bounding box center [517, 419] width 1034 height 728
click at [987, 376] on button "Remove" at bounding box center [979, 387] width 28 height 27
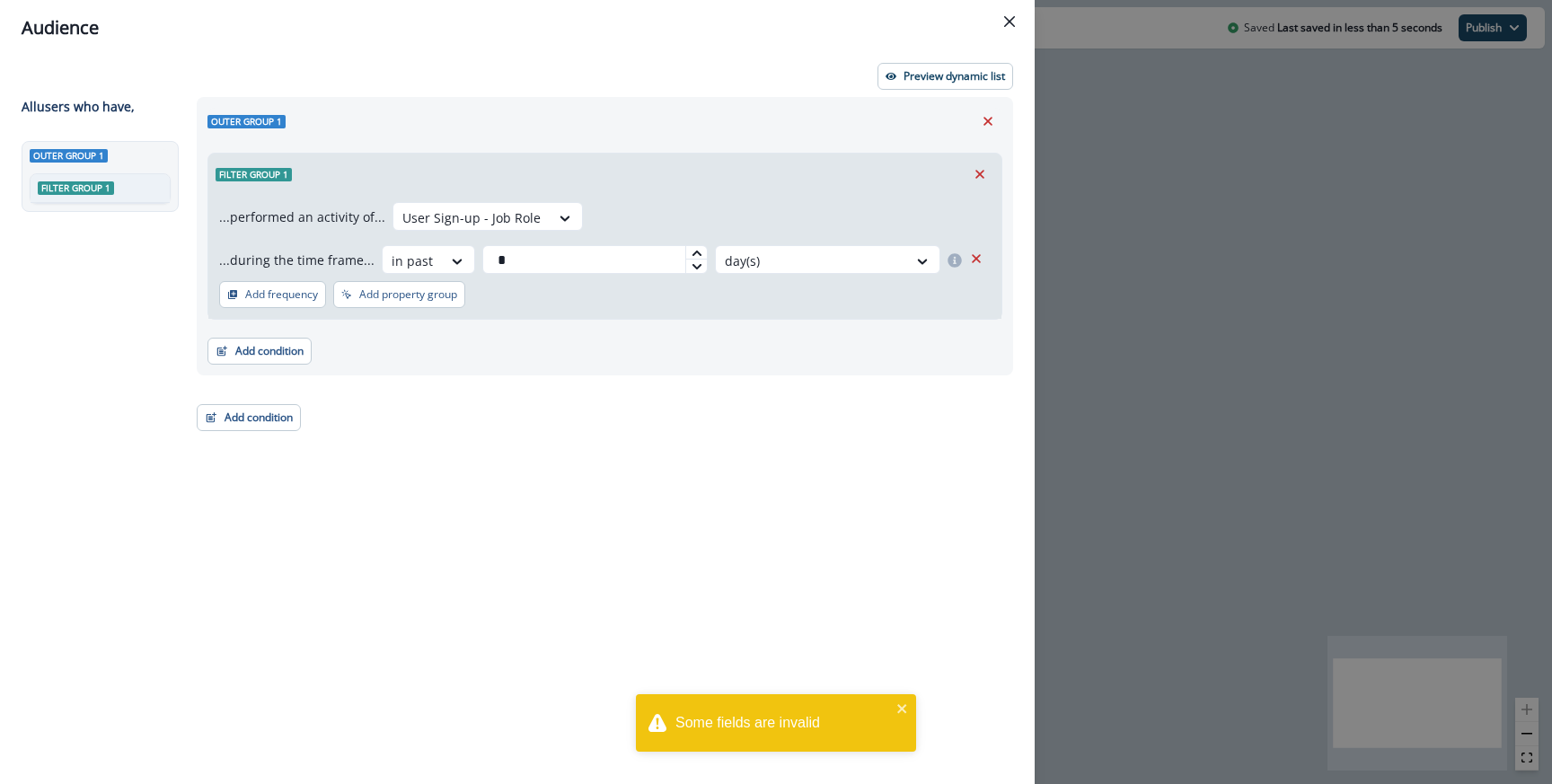
click at [946, 16] on div "Audience" at bounding box center [518, 27] width 991 height 27
click at [923, 77] on p "Preview dynamic list" at bounding box center [954, 76] width 102 height 13
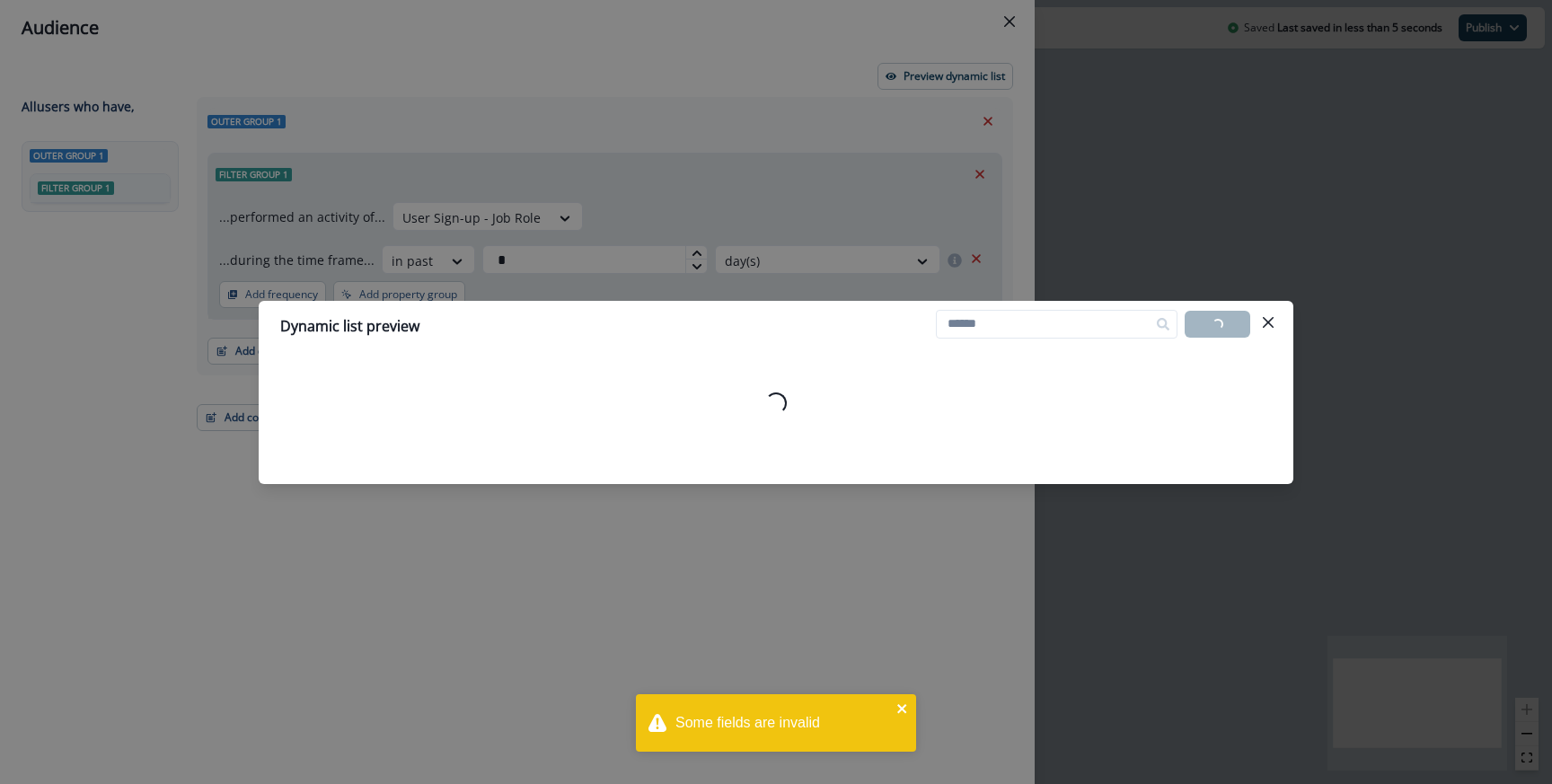
click at [902, 705] on icon "close" at bounding box center [902, 709] width 13 height 15
